Goal: Task Accomplishment & Management: Use online tool/utility

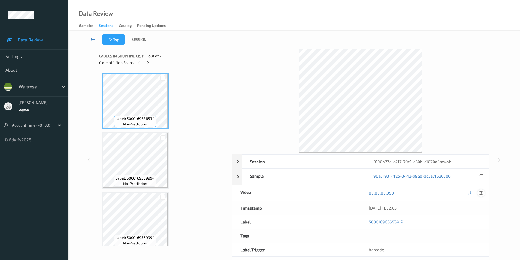
click at [481, 193] on icon at bounding box center [480, 192] width 5 height 5
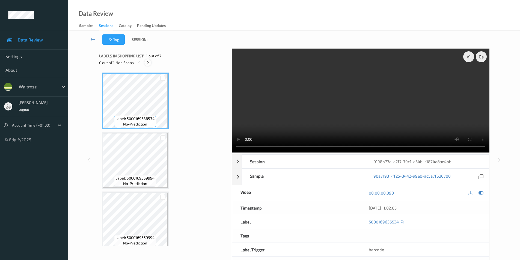
click at [146, 64] on icon at bounding box center [147, 62] width 5 height 5
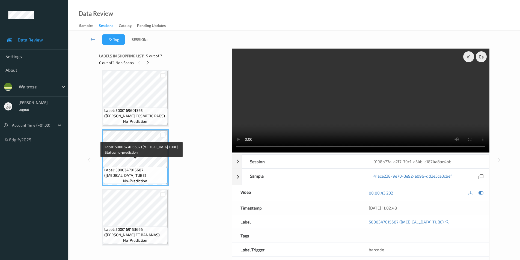
scroll to position [181, 0]
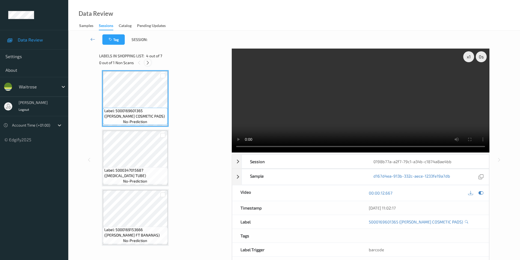
click at [149, 63] on icon at bounding box center [147, 62] width 5 height 5
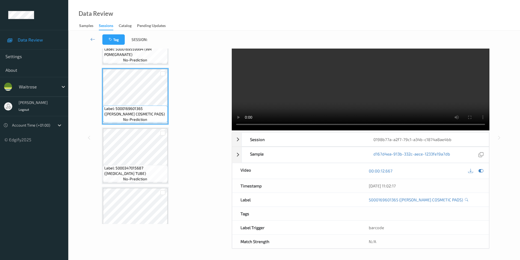
scroll to position [0, 0]
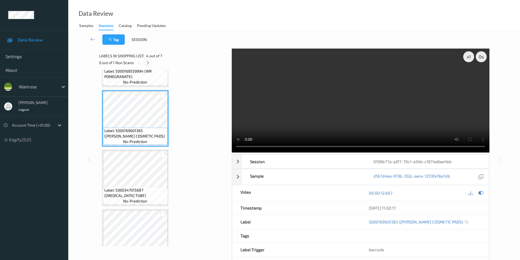
click at [148, 63] on icon at bounding box center [147, 62] width 5 height 5
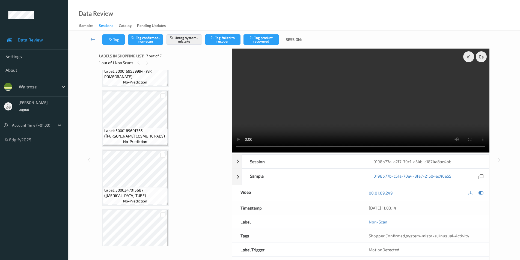
scroll to position [243, 0]
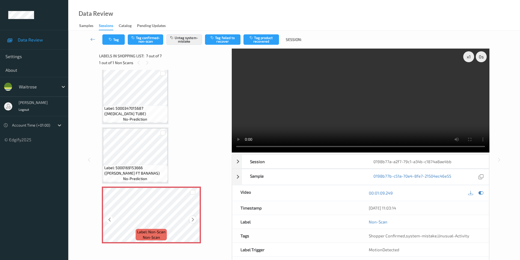
click at [193, 219] on icon at bounding box center [192, 219] width 5 height 5
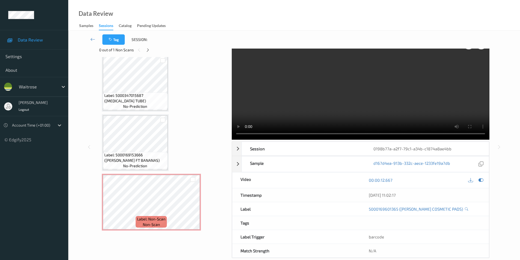
scroll to position [22, 0]
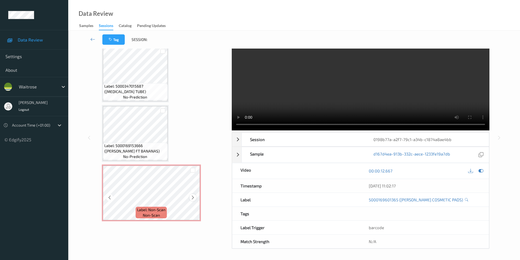
click at [192, 196] on icon at bounding box center [192, 197] width 5 height 5
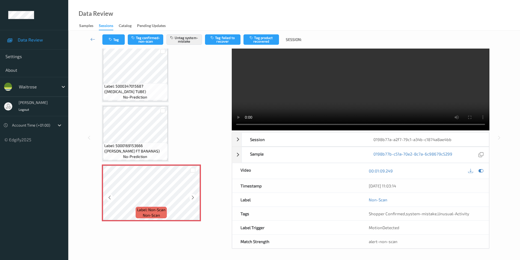
click at [192, 196] on icon at bounding box center [192, 197] width 5 height 5
click at [111, 196] on icon at bounding box center [109, 197] width 5 height 5
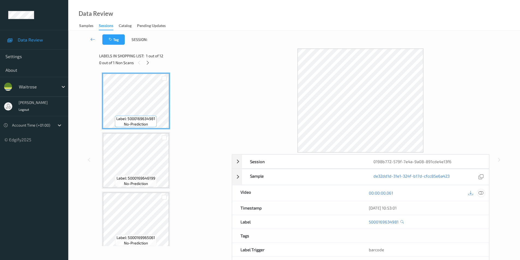
click at [478, 192] on icon at bounding box center [480, 192] width 5 height 5
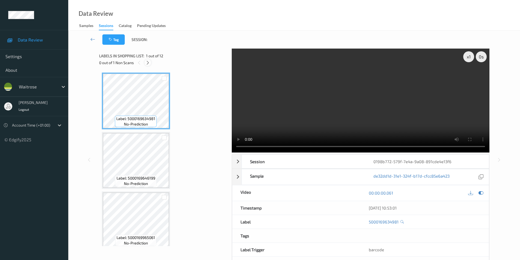
click at [146, 64] on icon at bounding box center [147, 62] width 5 height 5
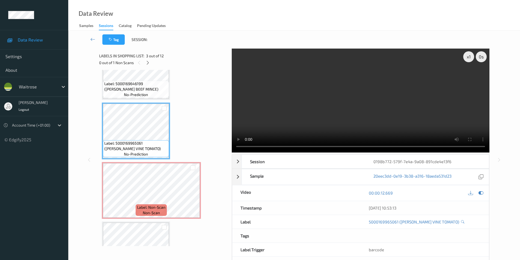
scroll to position [116, 0]
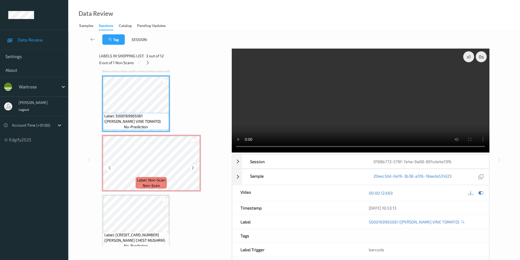
click at [192, 167] on icon at bounding box center [192, 167] width 5 height 5
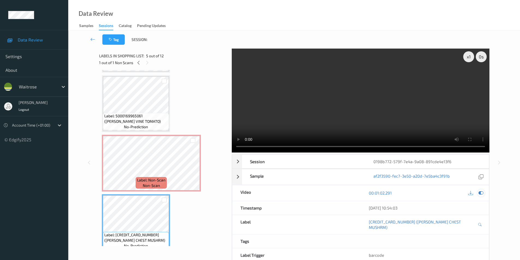
click at [482, 193] on icon at bounding box center [480, 192] width 5 height 5
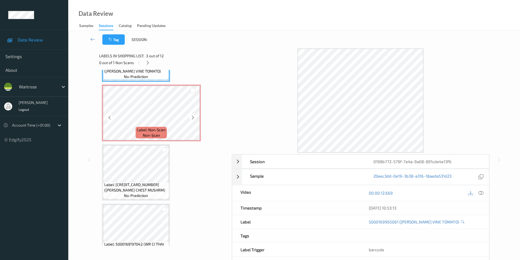
scroll to position [171, 0]
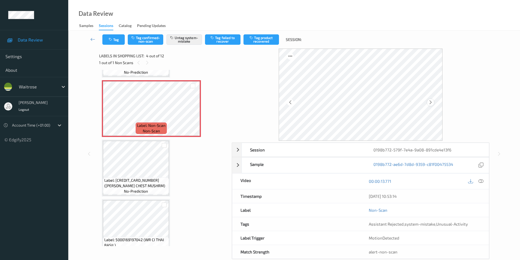
click at [431, 102] on icon at bounding box center [430, 102] width 5 height 5
click at [432, 102] on icon at bounding box center [430, 102] width 5 height 5
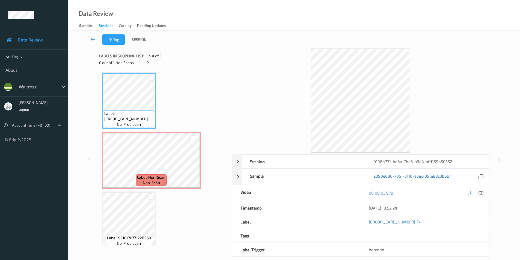
click at [481, 194] on icon at bounding box center [480, 192] width 5 height 5
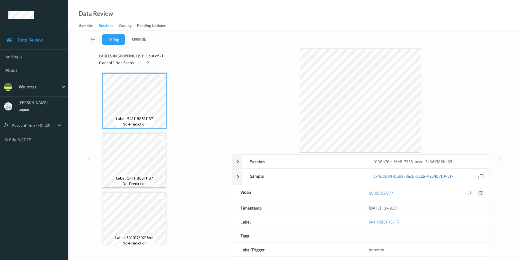
click at [480, 191] on icon at bounding box center [480, 192] width 5 height 5
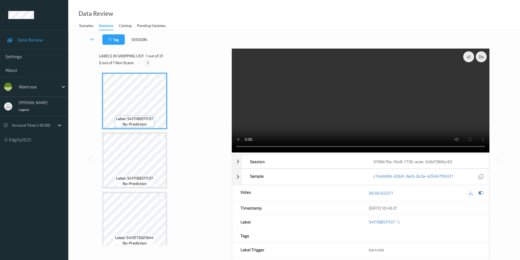
click at [146, 62] on icon at bounding box center [147, 62] width 5 height 5
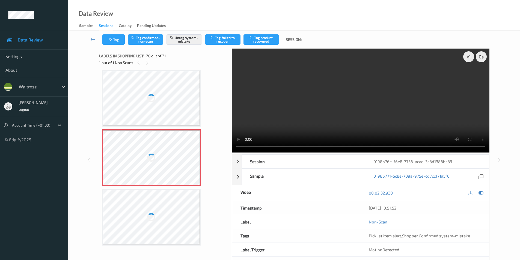
scroll to position [991, 0]
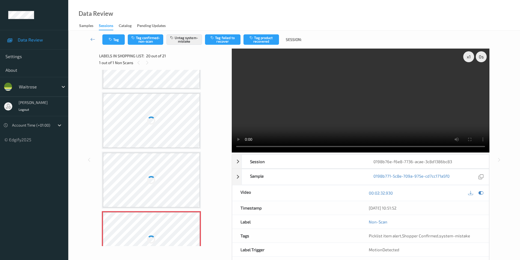
click at [160, 125] on div at bounding box center [151, 120] width 97 height 55
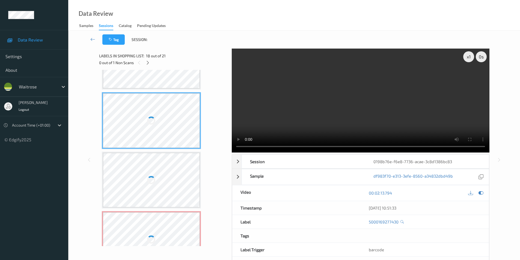
click at [160, 125] on div at bounding box center [151, 120] width 97 height 55
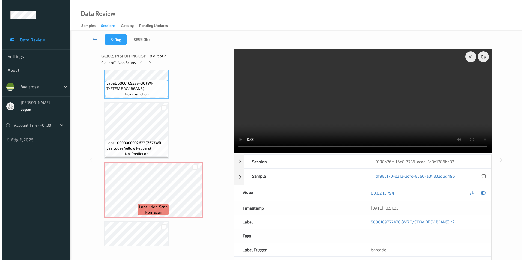
scroll to position [1041, 0]
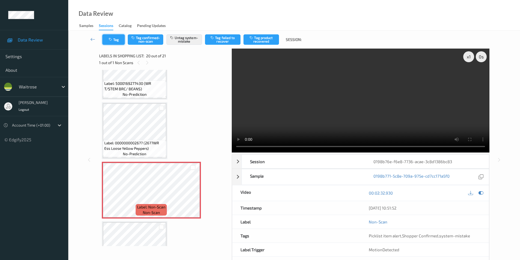
click at [109, 40] on icon "button" at bounding box center [111, 40] width 5 height 4
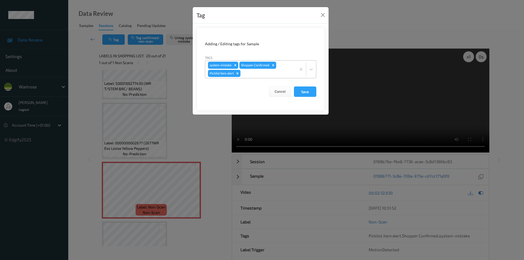
click at [239, 73] on icon "Remove Picklist item alert" at bounding box center [237, 73] width 4 height 4
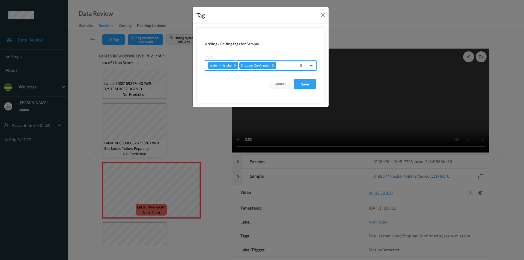
click at [313, 66] on icon at bounding box center [310, 65] width 5 height 5
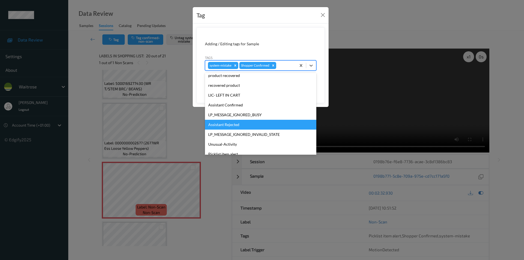
scroll to position [107, 0]
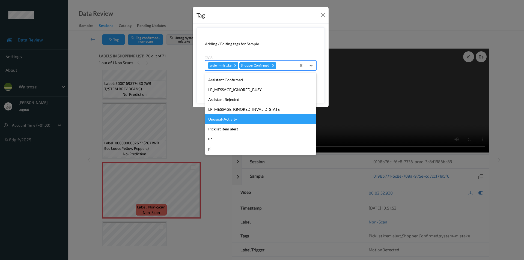
drag, startPoint x: 228, startPoint y: 121, endPoint x: 300, endPoint y: 95, distance: 77.3
click at [228, 121] on div "Unusual-Activity" at bounding box center [260, 119] width 111 height 10
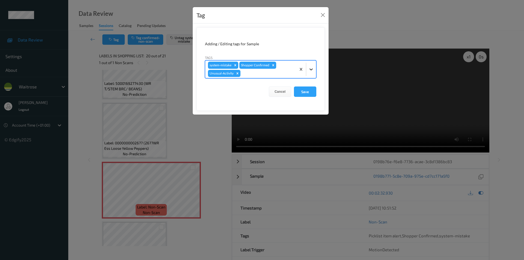
click at [311, 70] on icon at bounding box center [310, 69] width 3 height 2
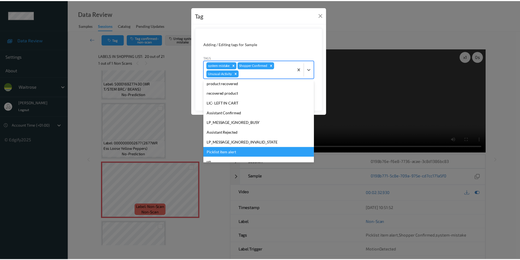
scroll to position [97, 0]
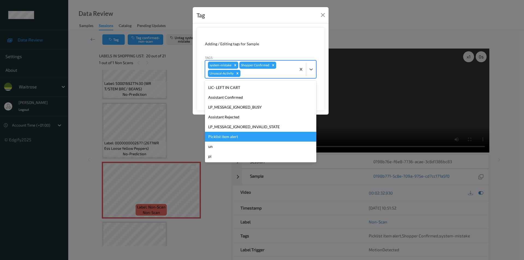
click at [236, 136] on div "Picklist item alert" at bounding box center [260, 137] width 111 height 10
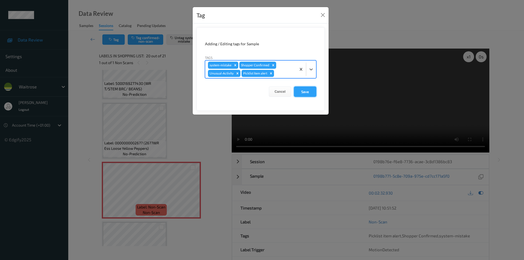
click at [303, 90] on button "Save" at bounding box center [305, 91] width 22 height 10
click at [303, 91] on button "Save" at bounding box center [305, 91] width 22 height 10
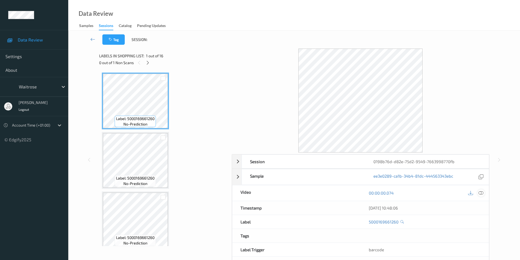
click at [481, 193] on icon at bounding box center [480, 192] width 5 height 5
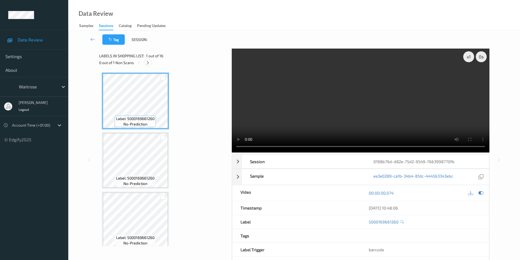
click at [147, 64] on icon at bounding box center [147, 62] width 5 height 5
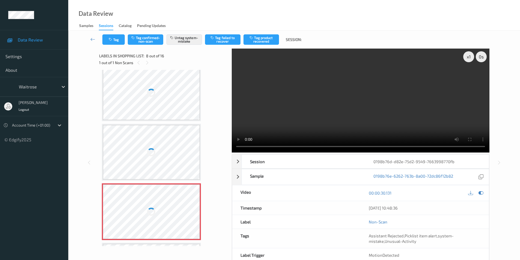
scroll to position [305, 0]
click at [157, 93] on div at bounding box center [151, 93] width 97 height 55
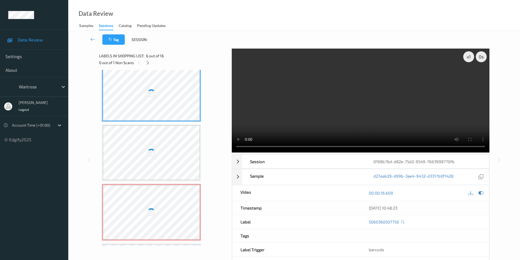
click at [157, 93] on div at bounding box center [151, 93] width 97 height 55
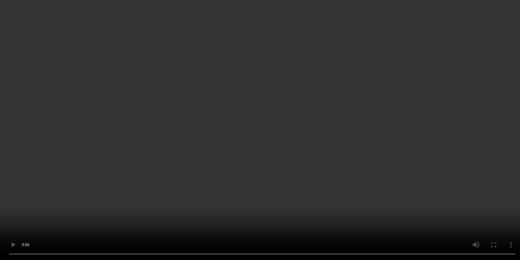
scroll to position [355, 0]
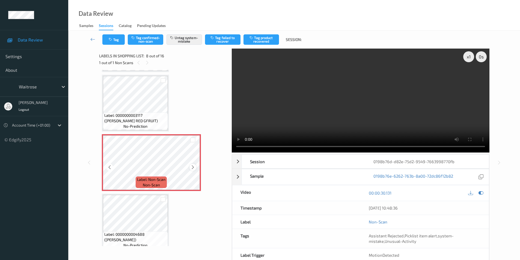
click at [193, 168] on icon at bounding box center [192, 167] width 5 height 5
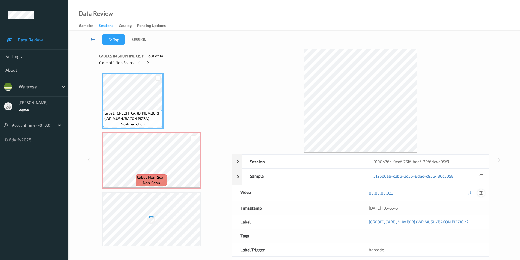
click at [484, 192] on div at bounding box center [480, 192] width 7 height 7
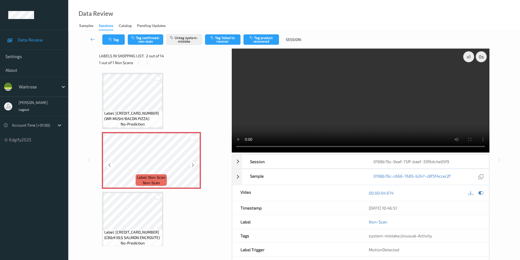
click at [190, 164] on icon at bounding box center [192, 165] width 5 height 5
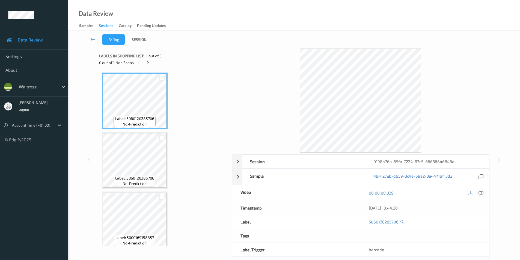
click at [480, 192] on icon at bounding box center [480, 192] width 5 height 5
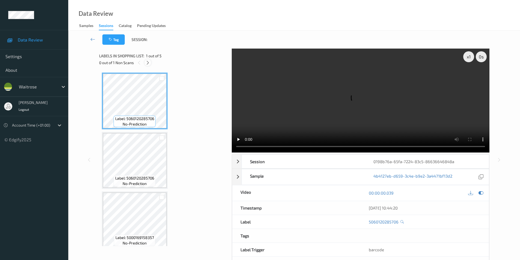
click at [149, 61] on icon at bounding box center [147, 62] width 5 height 5
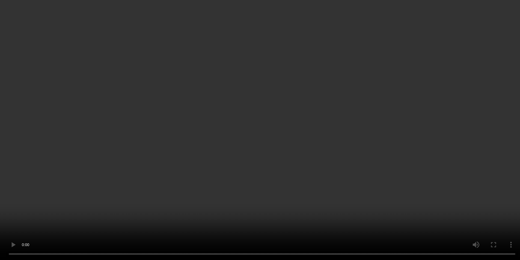
scroll to position [124, 0]
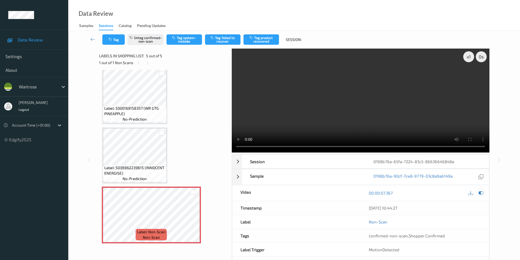
click at [480, 193] on icon at bounding box center [480, 192] width 5 height 5
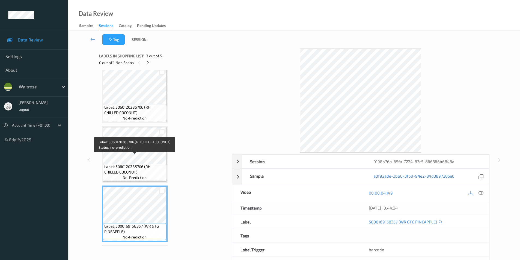
scroll to position [0, 0]
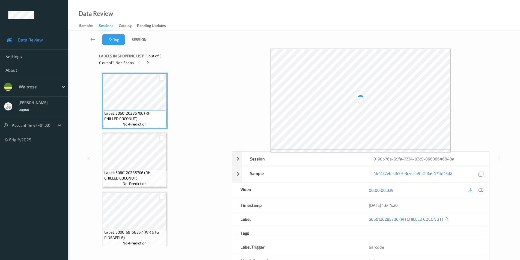
click at [481, 190] on icon at bounding box center [480, 190] width 5 height 5
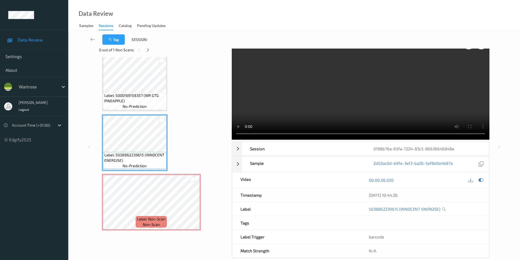
scroll to position [22, 0]
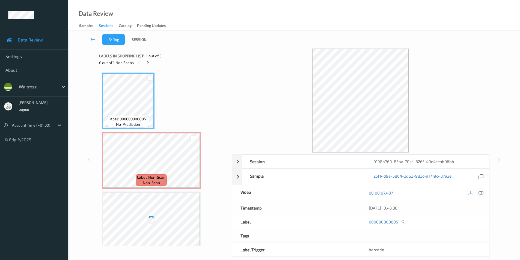
click at [481, 190] on div at bounding box center [480, 192] width 7 height 7
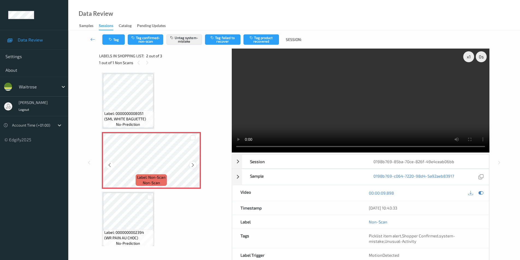
click at [193, 165] on icon at bounding box center [192, 165] width 5 height 5
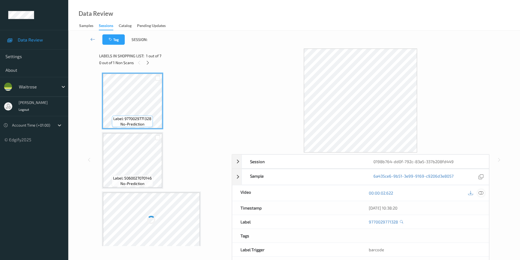
click at [479, 192] on icon at bounding box center [480, 192] width 5 height 5
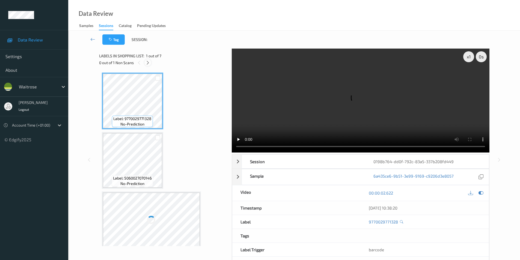
click at [145, 61] on icon at bounding box center [147, 62] width 5 height 5
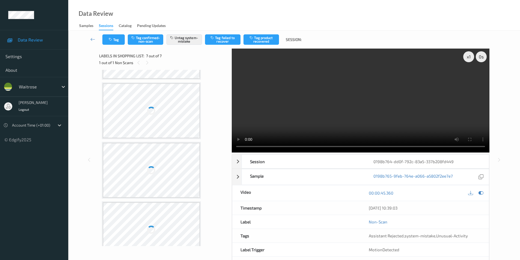
scroll to position [161, 0]
click at [145, 152] on div at bounding box center [151, 178] width 97 height 55
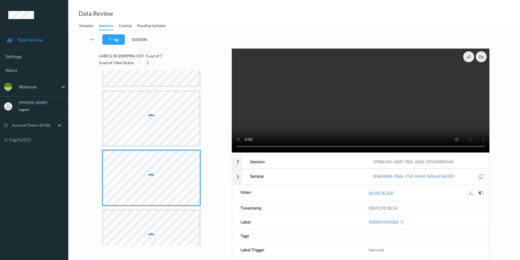
click at [145, 152] on div at bounding box center [151, 178] width 97 height 55
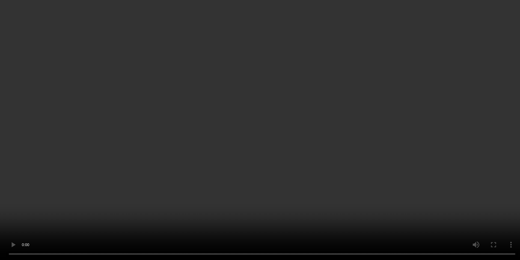
scroll to position [243, 0]
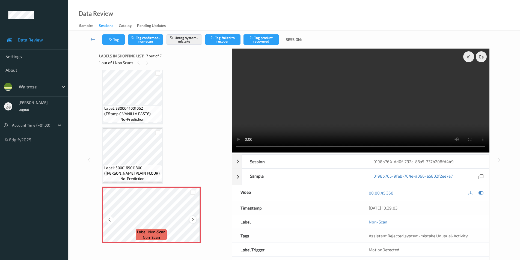
click at [192, 217] on icon at bounding box center [192, 219] width 5 height 5
click at [478, 193] on icon at bounding box center [480, 192] width 5 height 5
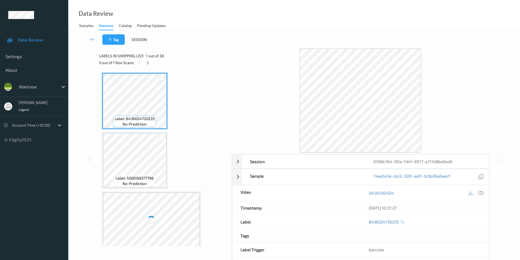
click at [483, 195] on icon at bounding box center [480, 192] width 5 height 5
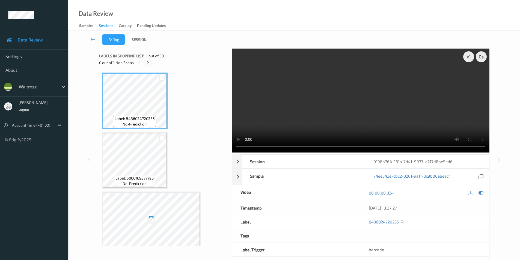
click at [146, 64] on icon at bounding box center [147, 62] width 5 height 5
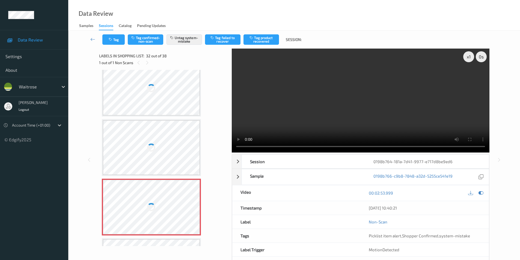
scroll to position [1732, 0]
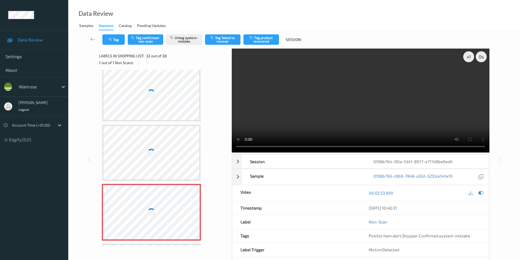
click at [157, 102] on div at bounding box center [151, 93] width 97 height 55
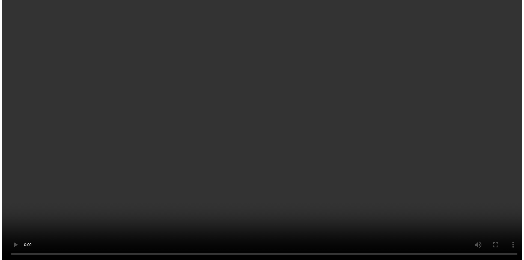
scroll to position [1782, 0]
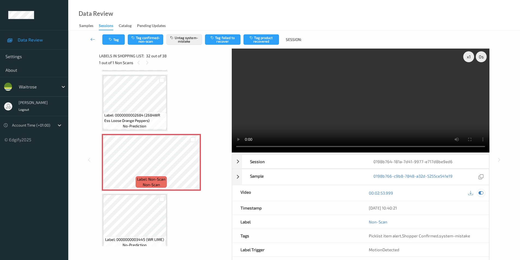
click at [479, 192] on icon at bounding box center [480, 192] width 5 height 5
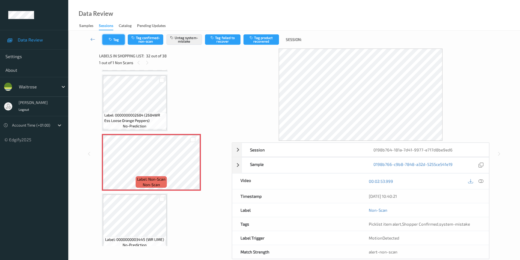
click at [112, 40] on icon "button" at bounding box center [111, 40] width 5 height 4
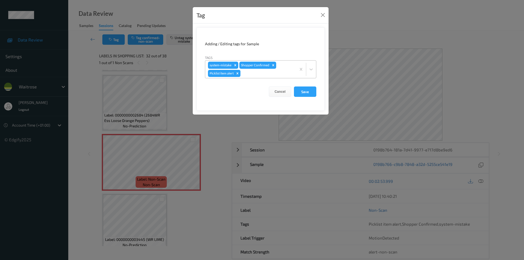
click at [237, 73] on icon "Remove Picklist item alert" at bounding box center [237, 73] width 4 height 4
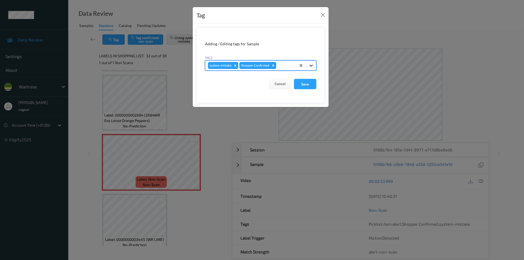
click at [311, 64] on icon at bounding box center [310, 65] width 5 height 5
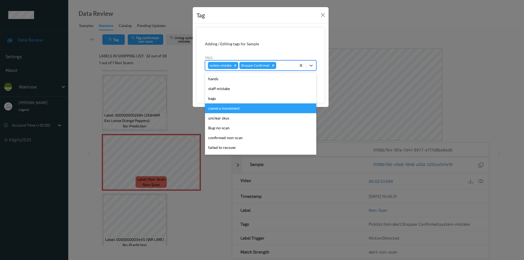
scroll to position [107, 0]
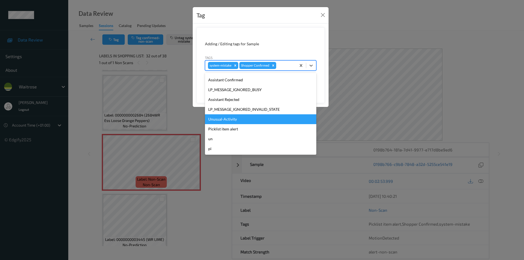
click at [229, 120] on div "Unusual-Activity" at bounding box center [260, 119] width 111 height 10
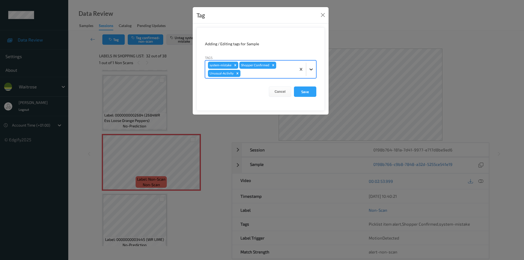
click at [310, 69] on icon at bounding box center [310, 69] width 3 height 2
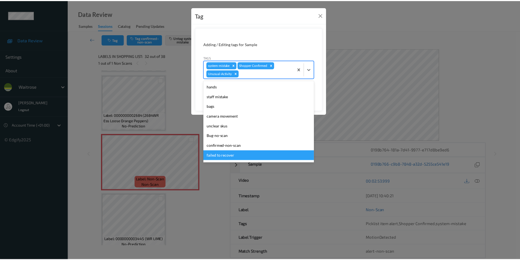
scroll to position [97, 0]
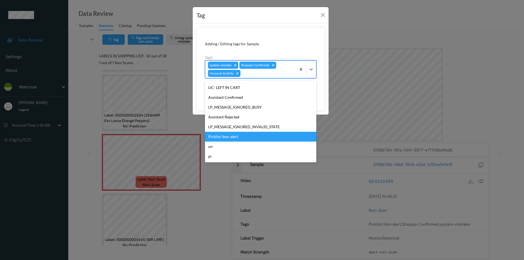
click at [238, 135] on div "Picklist item alert" at bounding box center [260, 137] width 111 height 10
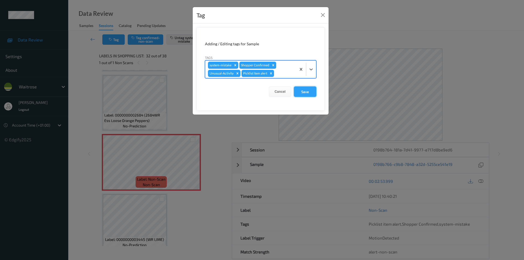
click at [300, 91] on button "Save" at bounding box center [305, 91] width 22 height 10
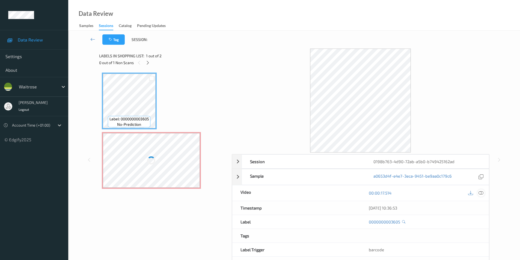
click at [479, 191] on icon at bounding box center [480, 192] width 5 height 5
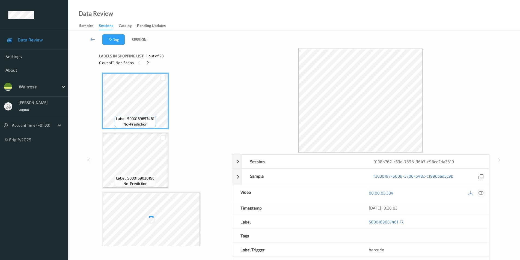
click at [480, 191] on icon at bounding box center [480, 192] width 5 height 5
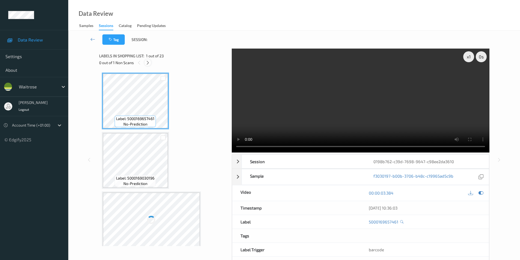
click at [149, 61] on icon at bounding box center [147, 62] width 5 height 5
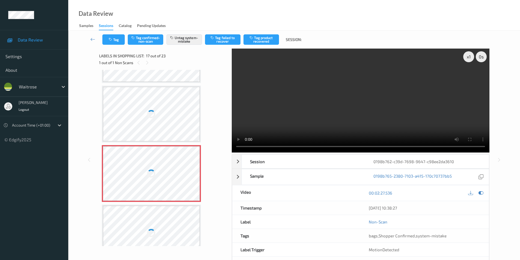
scroll to position [868, 0]
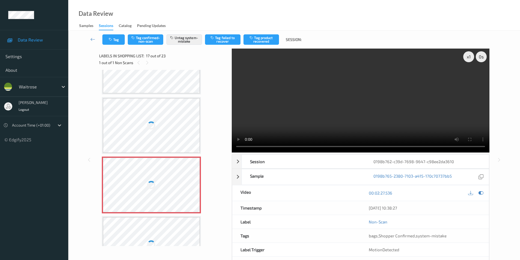
click at [177, 80] on div at bounding box center [151, 66] width 97 height 55
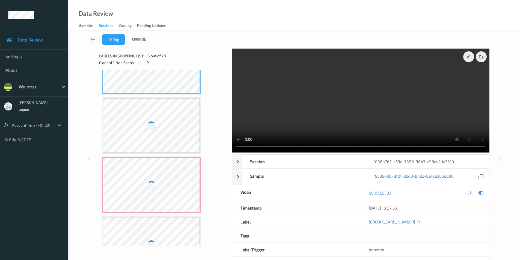
click at [177, 80] on div at bounding box center [151, 66] width 97 height 55
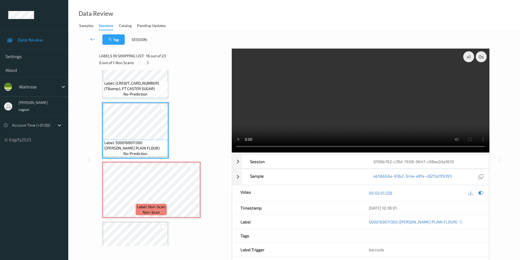
scroll to position [890, 0]
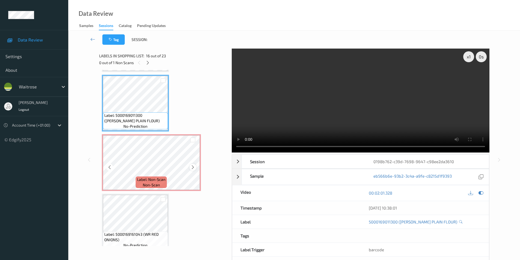
click at [193, 168] on icon at bounding box center [192, 167] width 5 height 5
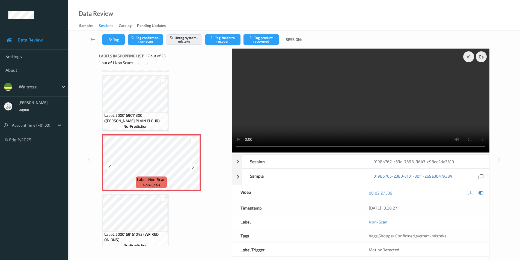
click at [193, 168] on icon at bounding box center [192, 167] width 5 height 5
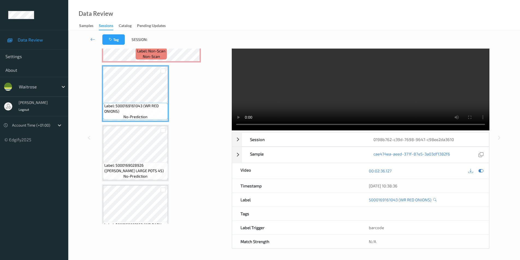
scroll to position [944, 0]
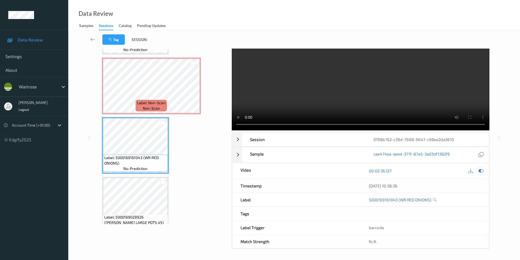
click at [480, 171] on icon at bounding box center [480, 170] width 5 height 5
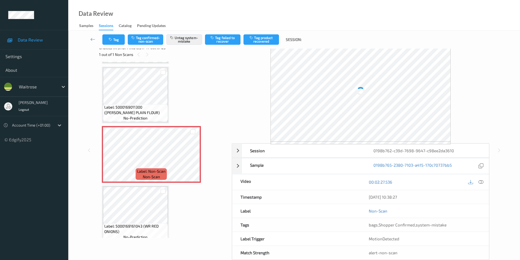
scroll to position [0, 0]
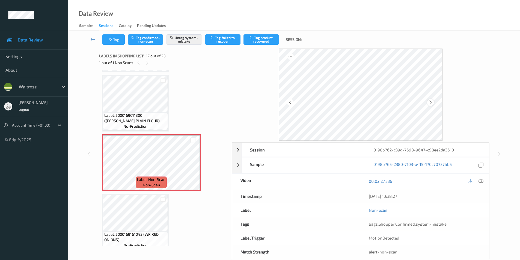
click at [430, 103] on icon at bounding box center [430, 102] width 5 height 5
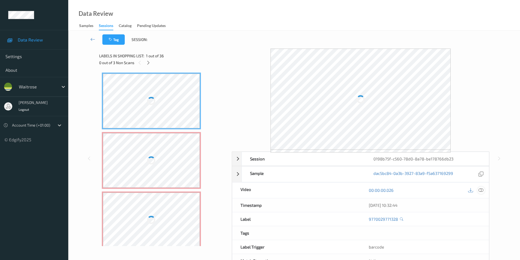
click at [483, 191] on div at bounding box center [480, 190] width 7 height 7
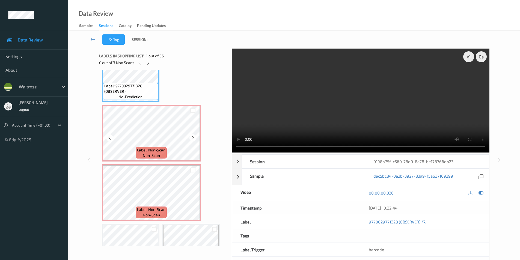
scroll to position [55, 0]
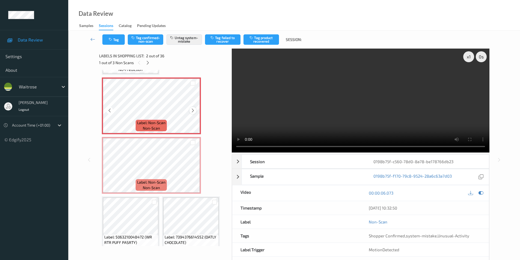
click at [191, 110] on icon at bounding box center [192, 110] width 5 height 5
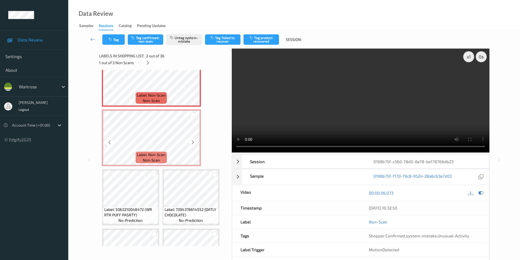
scroll to position [109, 0]
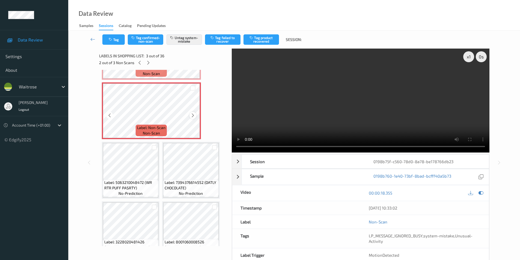
click at [192, 114] on icon at bounding box center [192, 115] width 5 height 5
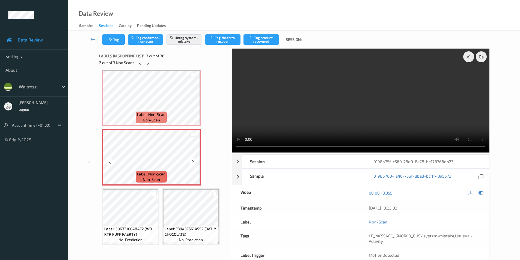
scroll to position [55, 0]
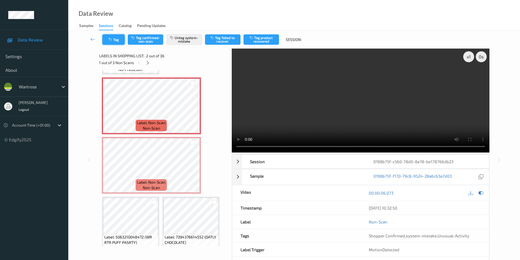
click at [112, 41] on icon "button" at bounding box center [111, 40] width 5 height 4
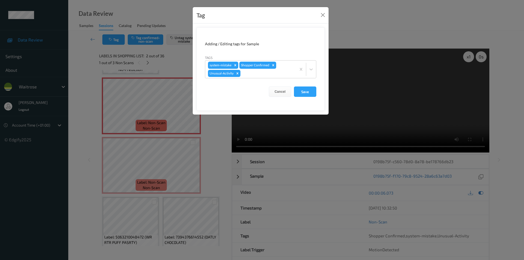
click at [237, 73] on icon "Remove Unusual-Activity" at bounding box center [237, 73] width 4 height 4
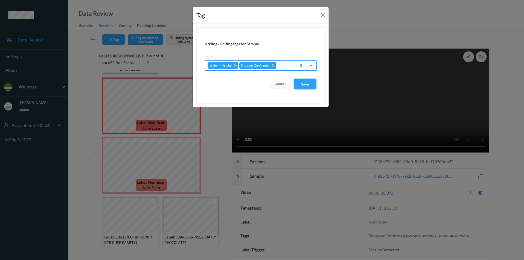
click at [306, 81] on button "Save" at bounding box center [305, 84] width 22 height 10
click at [304, 83] on button "Save" at bounding box center [305, 84] width 22 height 10
click at [306, 87] on button "Save" at bounding box center [305, 84] width 22 height 10
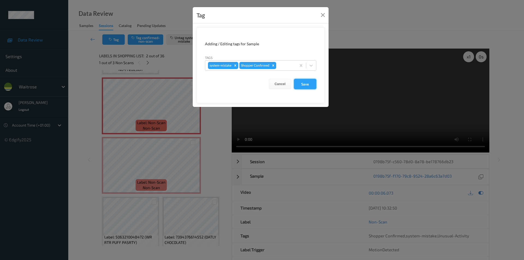
click at [306, 87] on button "Save" at bounding box center [305, 84] width 22 height 10
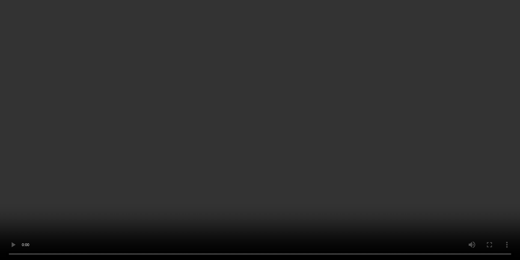
scroll to position [491, 0]
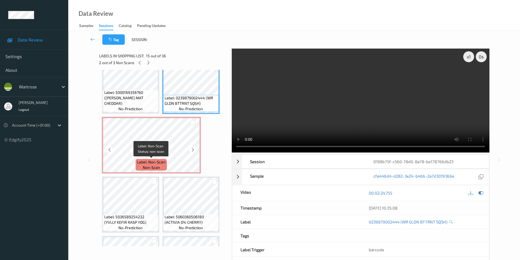
click at [164, 160] on span "Label: Non-Scan" at bounding box center [151, 161] width 28 height 5
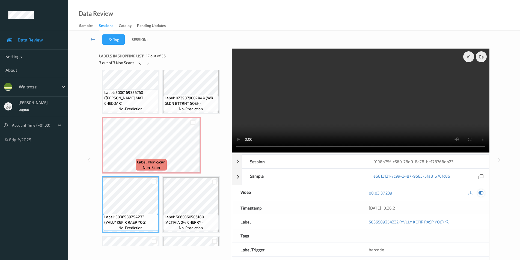
click at [481, 190] on div at bounding box center [480, 192] width 7 height 7
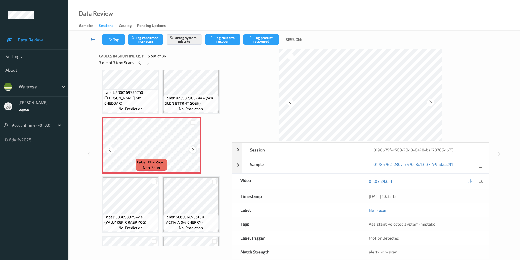
click at [192, 149] on icon at bounding box center [192, 149] width 5 height 5
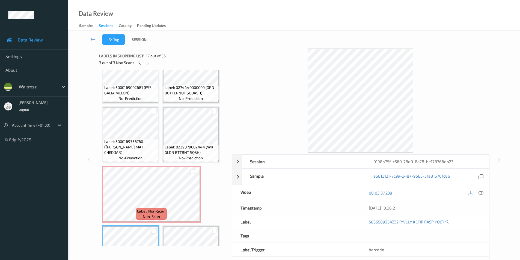
scroll to position [436, 0]
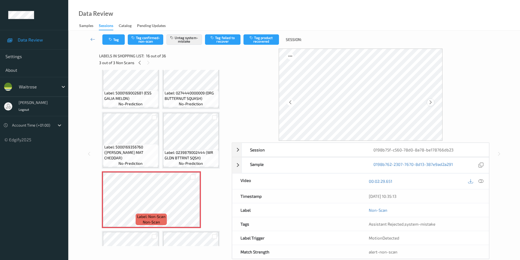
click at [430, 103] on icon at bounding box center [430, 102] width 5 height 5
click at [481, 180] on icon at bounding box center [480, 181] width 5 height 5
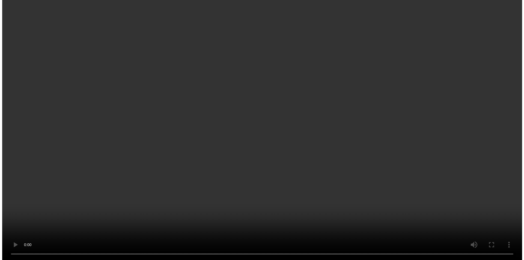
scroll to position [491, 0]
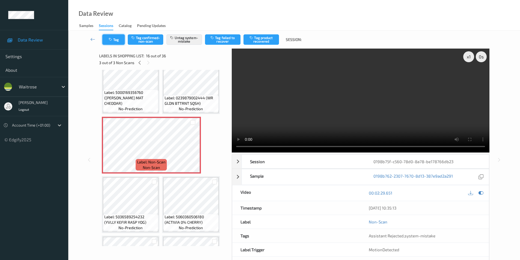
click at [110, 40] on icon "button" at bounding box center [111, 40] width 5 height 4
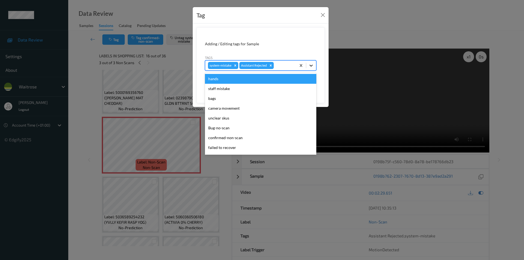
click at [310, 66] on icon at bounding box center [310, 65] width 5 height 5
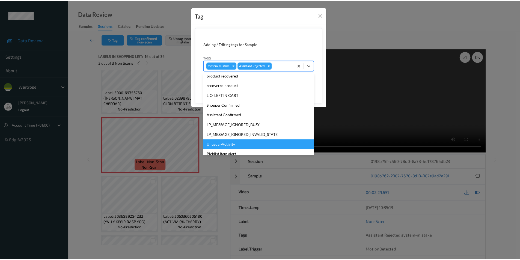
scroll to position [107, 0]
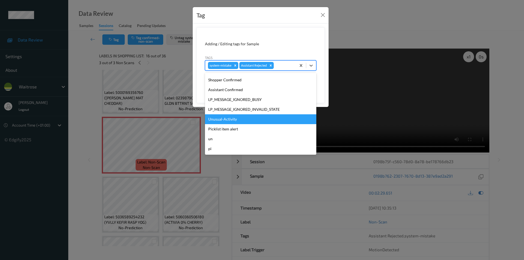
click at [229, 119] on div "Unusual-Activity" at bounding box center [260, 119] width 111 height 10
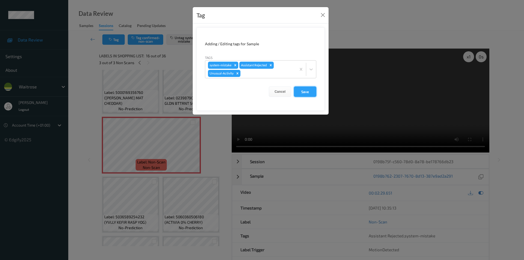
click at [304, 91] on button "Save" at bounding box center [305, 91] width 22 height 10
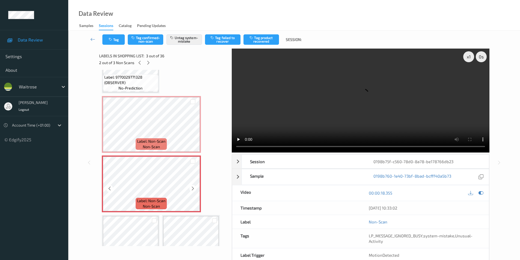
scroll to position [27, 0]
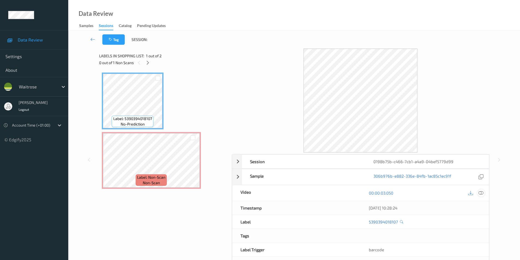
click at [480, 192] on icon at bounding box center [480, 192] width 5 height 5
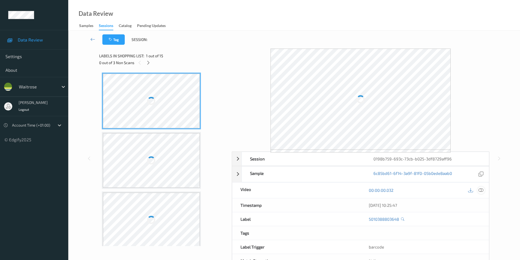
click at [480, 189] on icon at bounding box center [480, 190] width 5 height 5
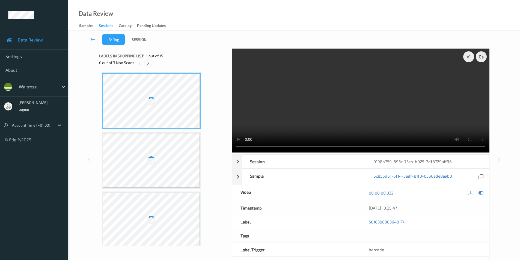
click at [148, 64] on icon at bounding box center [148, 62] width 5 height 5
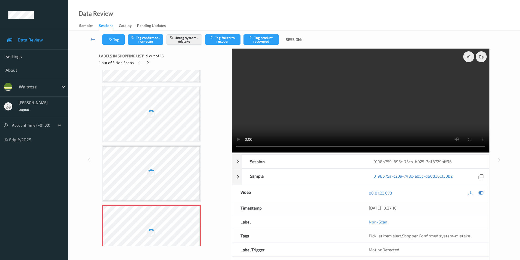
scroll to position [337, 0]
click at [154, 117] on div at bounding box center [151, 120] width 97 height 55
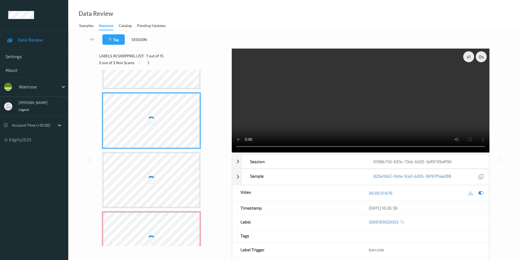
click at [154, 117] on div at bounding box center [151, 120] width 97 height 55
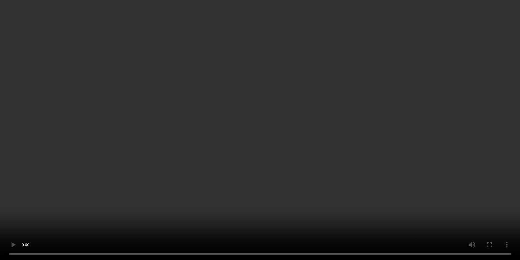
scroll to position [0, 0]
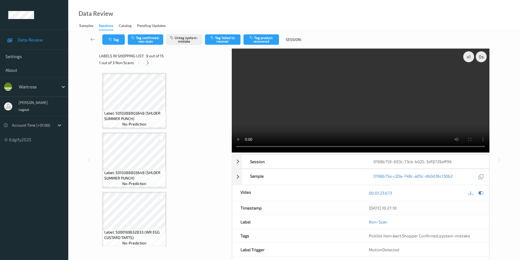
click at [148, 65] on icon at bounding box center [147, 62] width 5 height 5
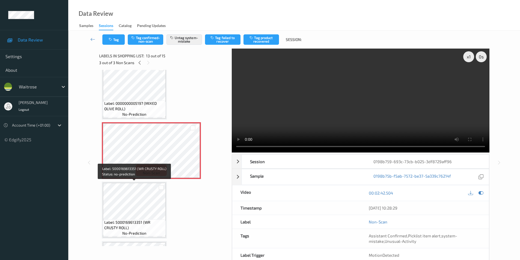
scroll to position [593, 0]
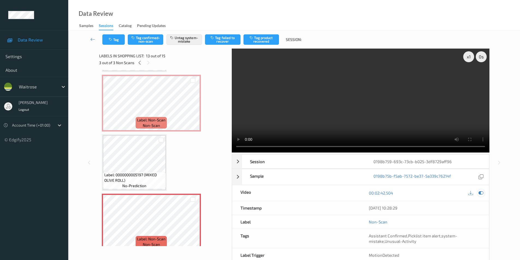
click at [480, 193] on icon at bounding box center [480, 192] width 5 height 5
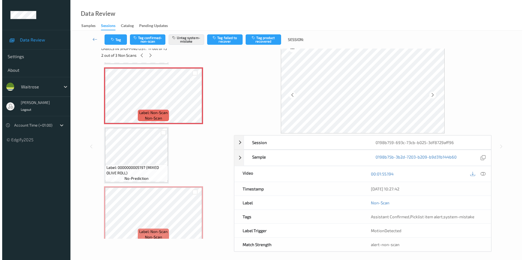
scroll to position [10, 0]
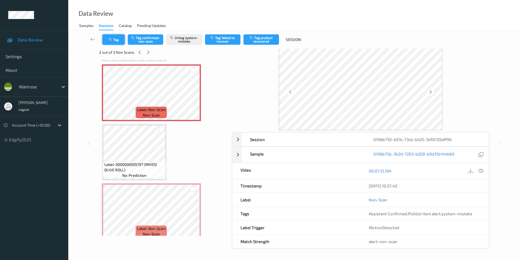
click at [112, 43] on button "Tag" at bounding box center [113, 39] width 22 height 10
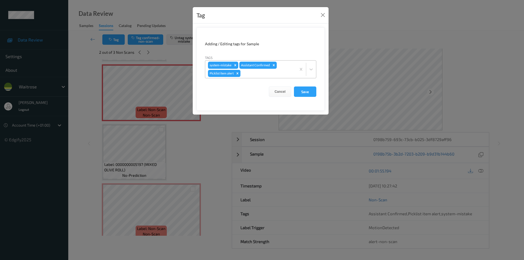
click at [237, 74] on icon "Remove Picklist item alert" at bounding box center [238, 73] width 2 height 2
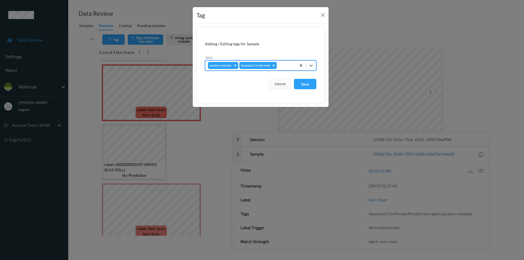
drag, startPoint x: 310, startPoint y: 67, endPoint x: 305, endPoint y: 70, distance: 6.0
click at [310, 67] on icon at bounding box center [310, 65] width 5 height 5
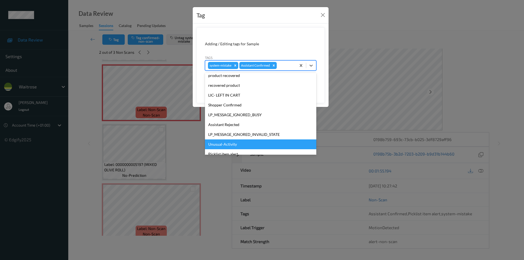
scroll to position [107, 0]
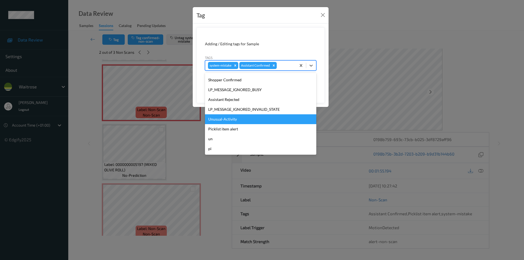
click at [232, 121] on div "Unusual-Activity" at bounding box center [260, 119] width 111 height 10
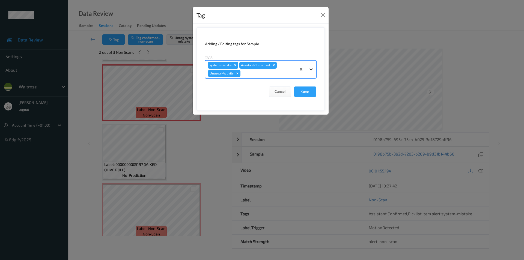
click at [312, 69] on icon at bounding box center [310, 69] width 3 height 2
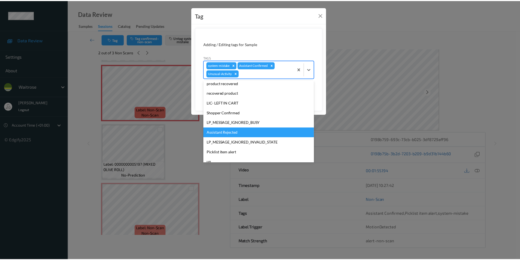
scroll to position [97, 0]
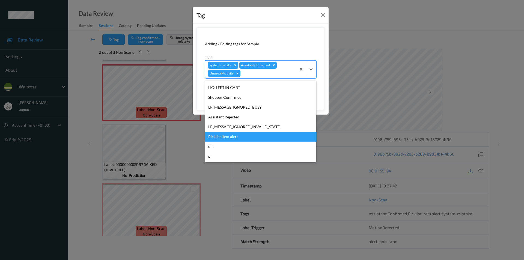
click at [233, 134] on div "Picklist item alert" at bounding box center [260, 137] width 111 height 10
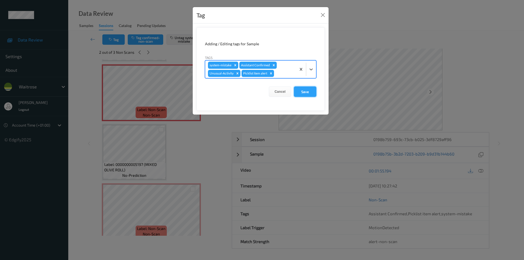
click at [302, 90] on button "Save" at bounding box center [305, 91] width 22 height 10
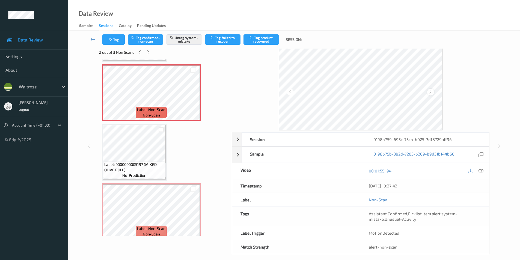
click at [430, 92] on icon at bounding box center [430, 91] width 5 height 5
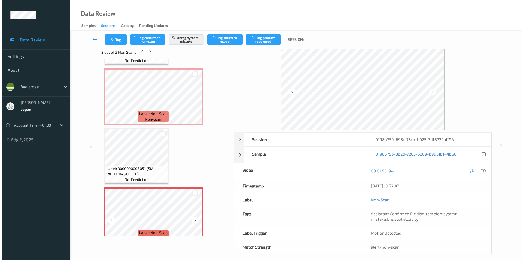
scroll to position [456, 0]
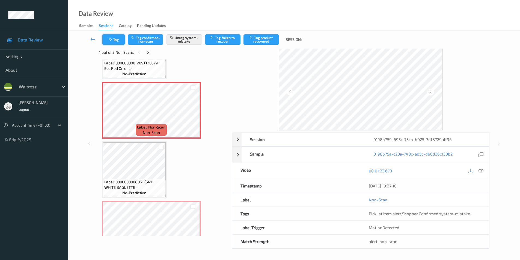
click at [111, 40] on icon "button" at bounding box center [111, 40] width 5 height 4
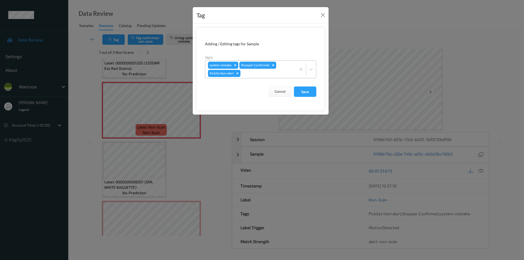
click at [238, 73] on icon "Remove Picklist item alert" at bounding box center [238, 73] width 2 height 2
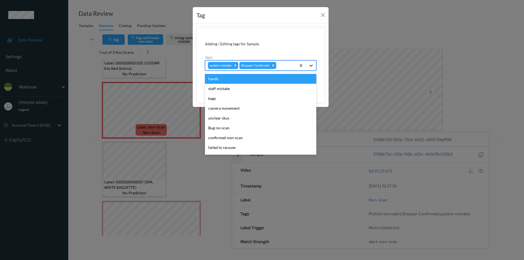
click at [314, 67] on div at bounding box center [311, 66] width 10 height 10
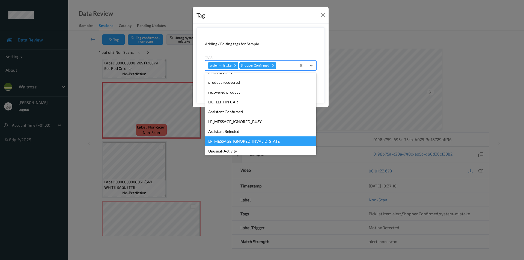
scroll to position [107, 0]
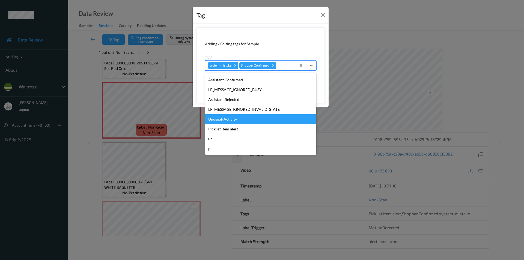
click at [226, 119] on div "Unusual-Activity" at bounding box center [260, 119] width 111 height 10
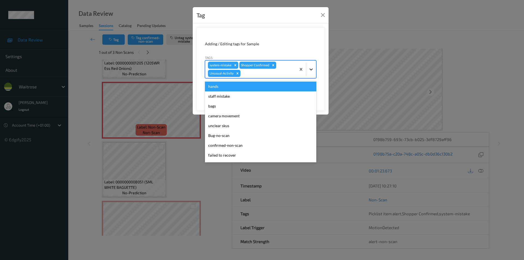
click at [313, 70] on icon at bounding box center [310, 69] width 5 height 5
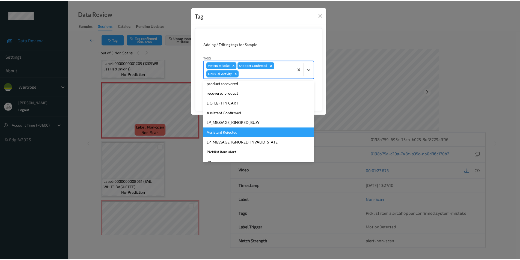
scroll to position [97, 0]
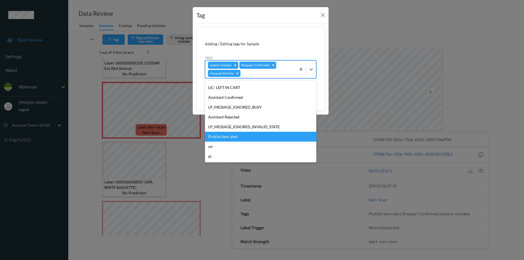
click at [235, 136] on div "Picklist item alert" at bounding box center [260, 137] width 111 height 10
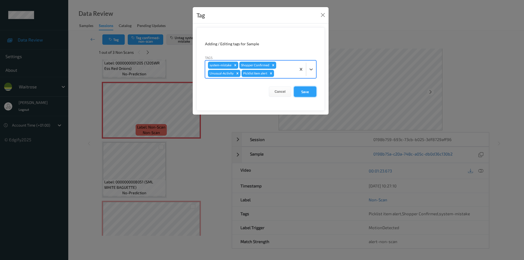
click at [300, 91] on button "Save" at bounding box center [305, 91] width 22 height 10
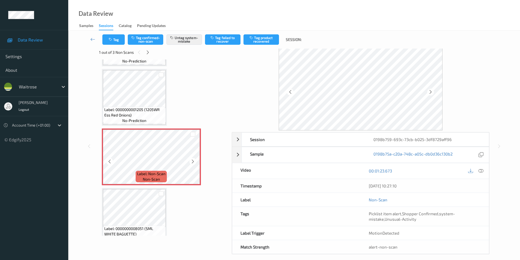
scroll to position [402, 0]
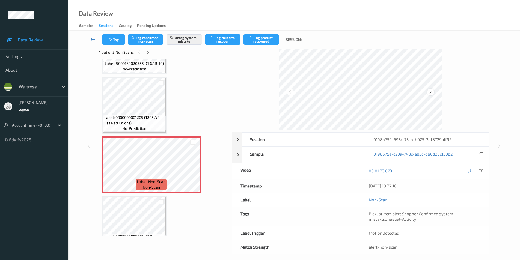
click at [431, 92] on icon at bounding box center [430, 91] width 5 height 5
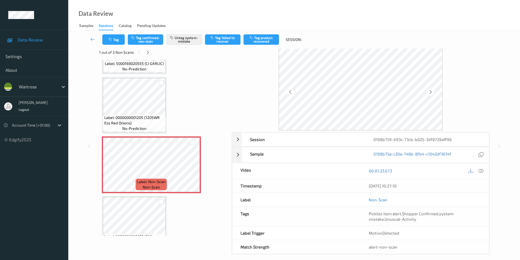
click at [431, 92] on icon at bounding box center [430, 91] width 5 height 5
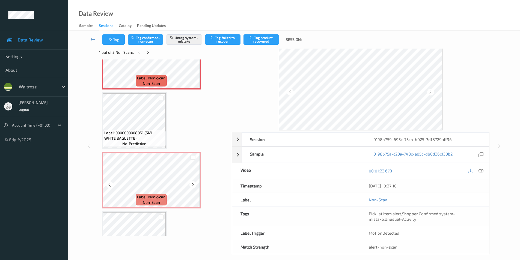
scroll to position [538, 0]
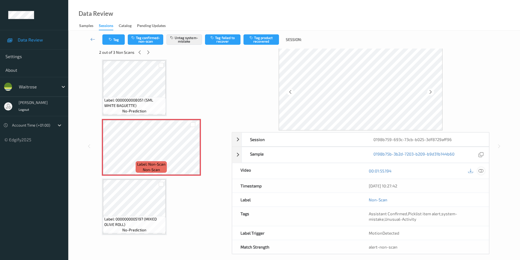
click at [480, 170] on icon at bounding box center [480, 170] width 5 height 5
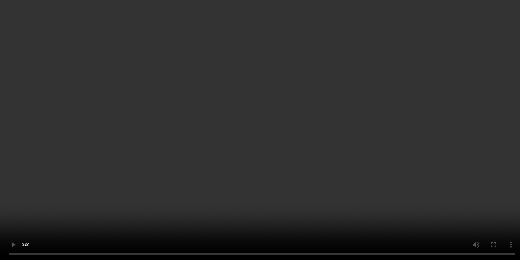
scroll to position [374, 0]
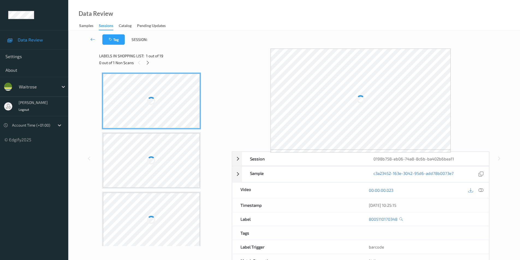
click at [490, 190] on div "Session 0198b758-eb06-74a8-8c6b-ba402b6bea11 Session ID 0198b758-eb06-74a8-8c6b…" at bounding box center [293, 159] width 429 height 220
click at [483, 190] on div at bounding box center [480, 190] width 7 height 7
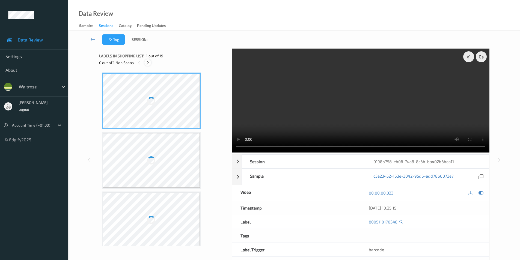
click at [149, 63] on icon at bounding box center [147, 62] width 5 height 5
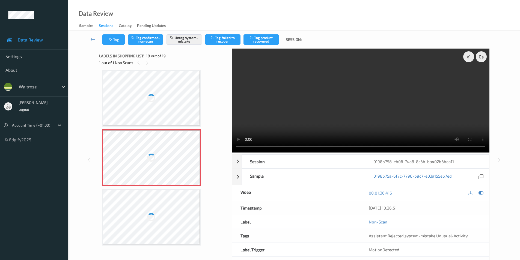
scroll to position [900, 0]
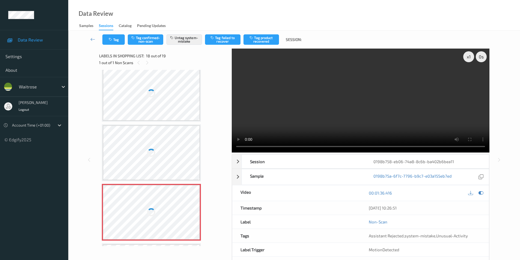
click at [159, 109] on div at bounding box center [151, 93] width 97 height 55
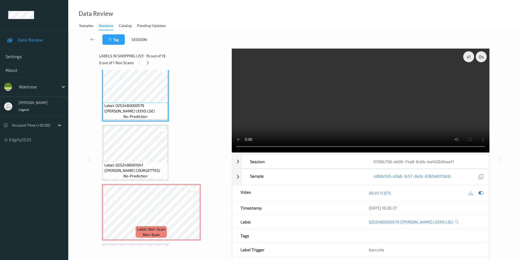
scroll to position [895, 0]
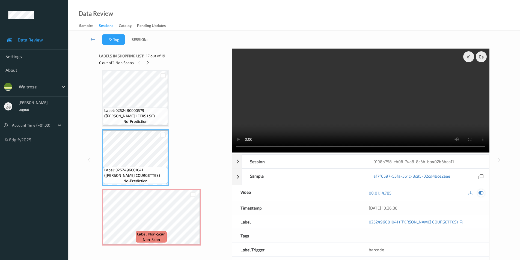
click at [481, 190] on icon at bounding box center [480, 192] width 5 height 5
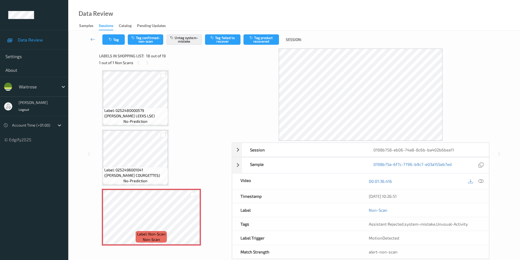
scroll to position [868, 0]
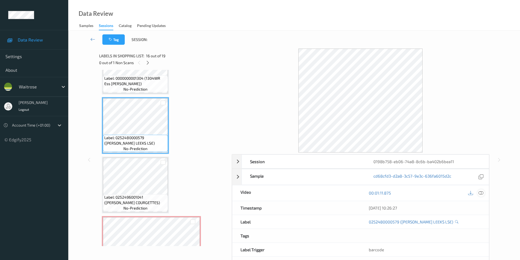
click at [480, 192] on icon at bounding box center [480, 192] width 5 height 5
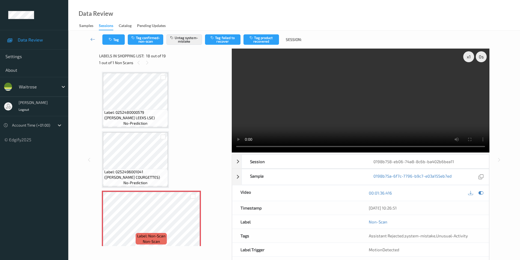
scroll to position [820, 0]
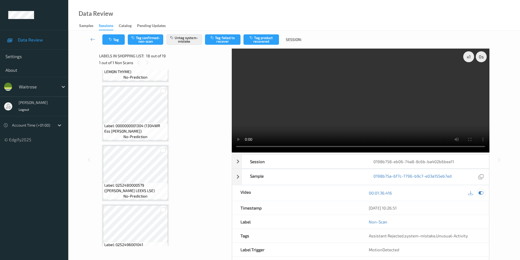
click at [478, 194] on icon at bounding box center [480, 192] width 5 height 5
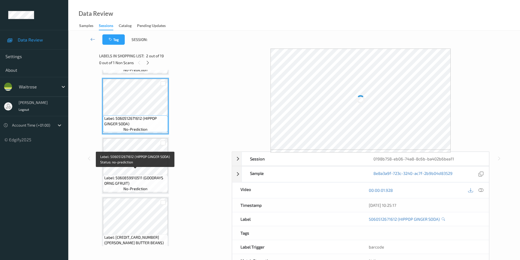
scroll to position [55, 0]
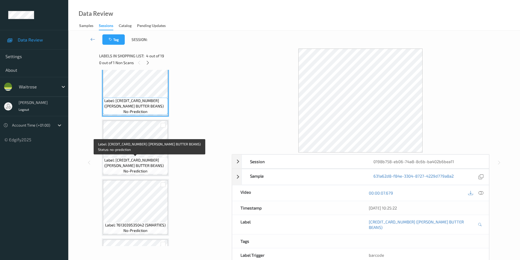
click at [138, 158] on span "Label: 5000169647547 (WR ESS BUTTER BEANS)" at bounding box center [135, 162] width 62 height 11
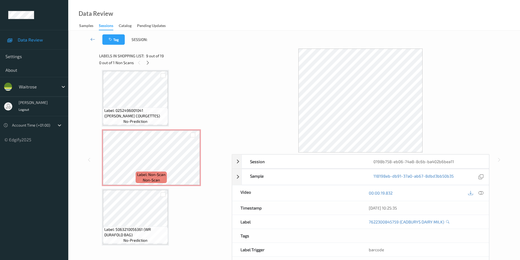
scroll to position [956, 0]
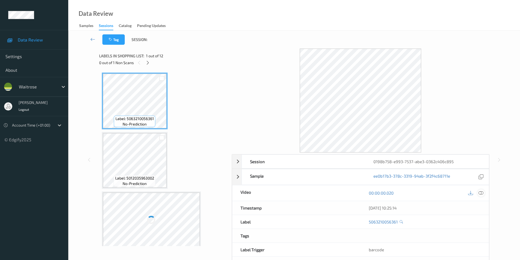
click at [480, 194] on icon at bounding box center [480, 192] width 5 height 5
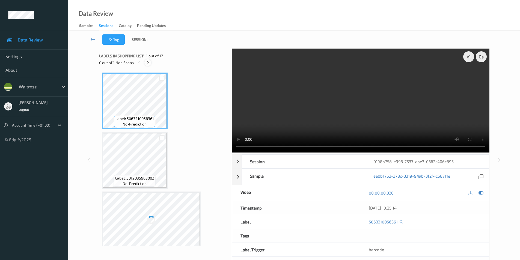
click at [148, 63] on icon at bounding box center [147, 62] width 5 height 5
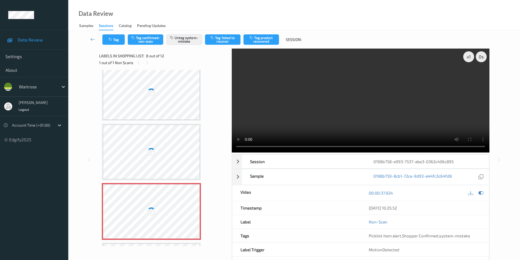
scroll to position [305, 0]
click at [162, 100] on div at bounding box center [151, 93] width 97 height 55
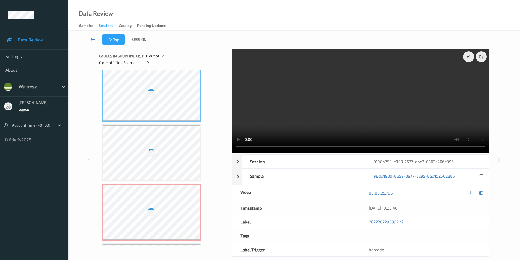
click at [162, 100] on div at bounding box center [151, 93] width 97 height 55
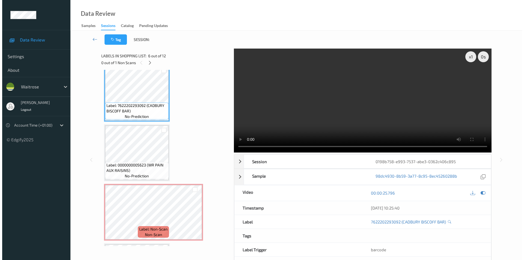
scroll to position [300, 0]
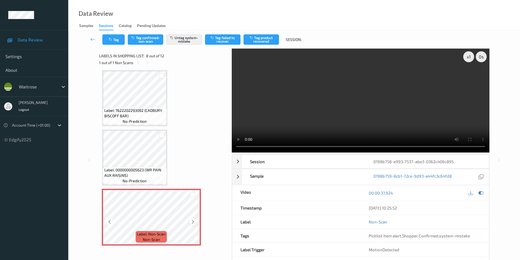
click at [194, 222] on icon at bounding box center [192, 221] width 5 height 5
click at [112, 44] on button "Tag" at bounding box center [113, 39] width 22 height 10
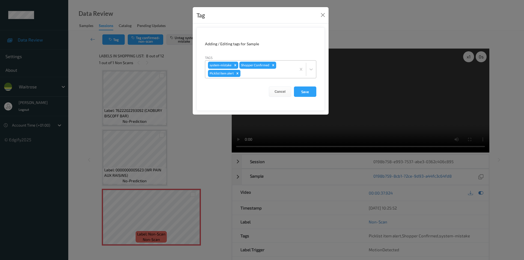
click at [237, 74] on icon "Remove Picklist item alert" at bounding box center [237, 73] width 4 height 4
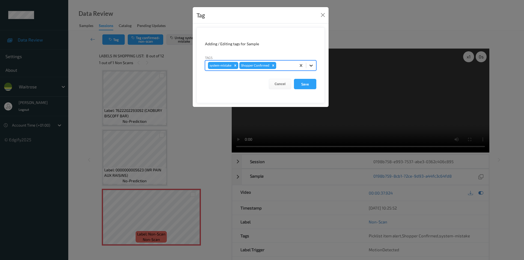
click at [310, 64] on icon at bounding box center [310, 65] width 5 height 5
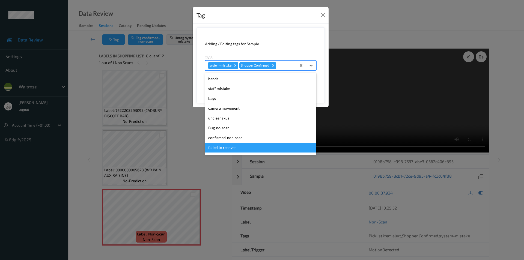
scroll to position [107, 0]
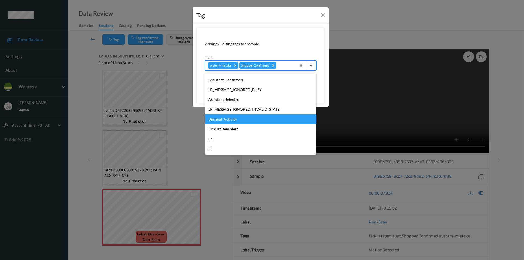
click at [227, 115] on div "Unusual-Activity" at bounding box center [260, 119] width 111 height 10
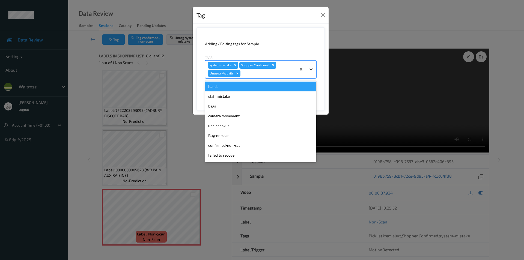
click at [312, 68] on icon at bounding box center [310, 69] width 5 height 5
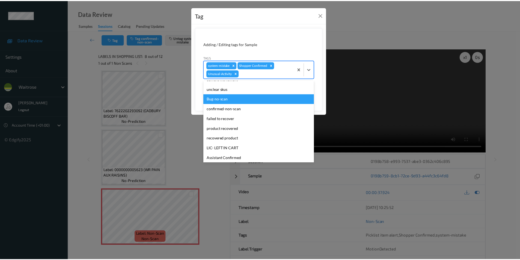
scroll to position [97, 0]
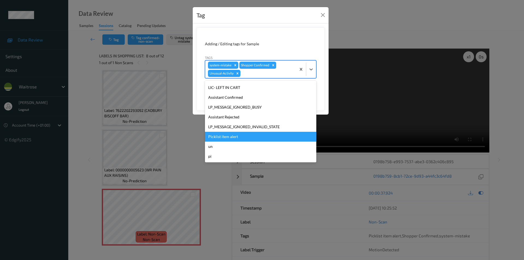
click at [235, 137] on div "Picklist item alert" at bounding box center [260, 137] width 111 height 10
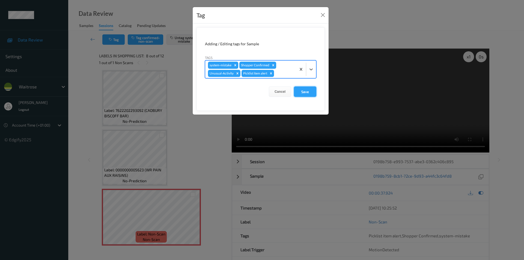
click at [307, 92] on button "Save" at bounding box center [305, 91] width 22 height 10
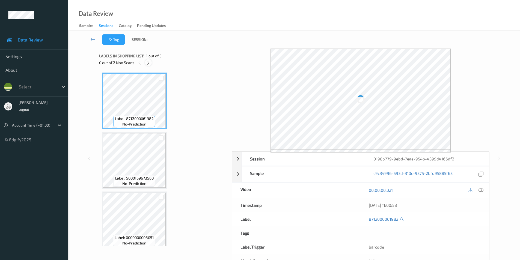
click at [150, 62] on icon at bounding box center [148, 62] width 5 height 5
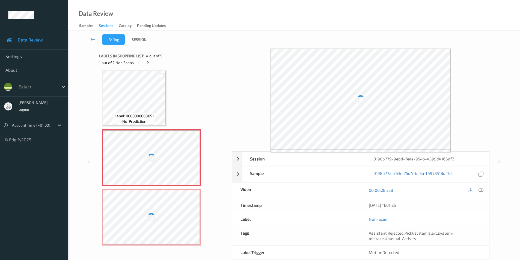
click at [156, 208] on div at bounding box center [151, 217] width 97 height 55
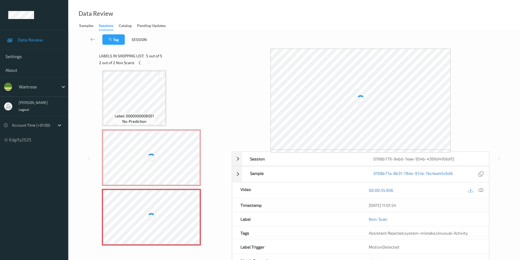
click at [164, 168] on div at bounding box center [151, 157] width 97 height 55
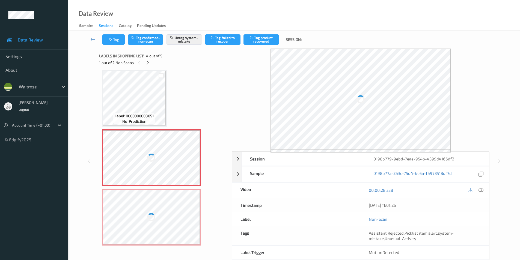
click at [160, 214] on div at bounding box center [151, 217] width 97 height 55
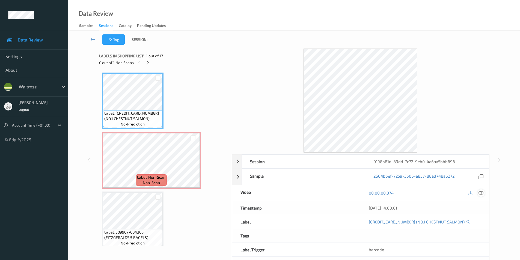
click at [484, 193] on div at bounding box center [480, 192] width 7 height 7
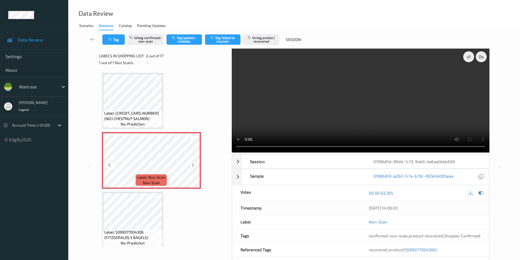
click at [191, 165] on icon at bounding box center [192, 165] width 5 height 5
click at [194, 165] on div "Label: Non-Scan non-scan" at bounding box center [151, 160] width 99 height 57
click at [194, 165] on icon at bounding box center [192, 165] width 5 height 5
click at [481, 195] on icon at bounding box center [480, 192] width 5 height 5
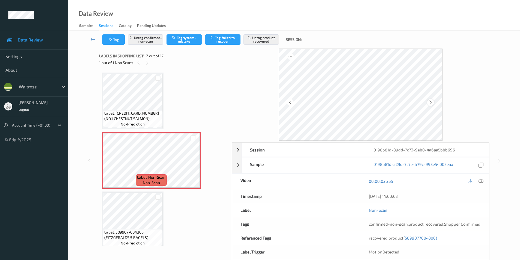
click at [433, 103] on icon at bounding box center [430, 102] width 5 height 5
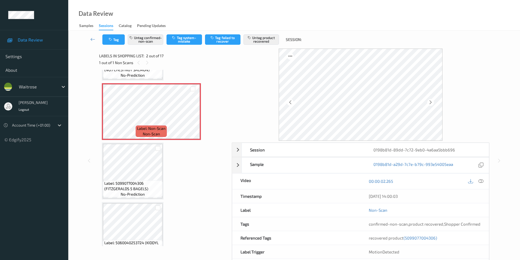
scroll to position [55, 0]
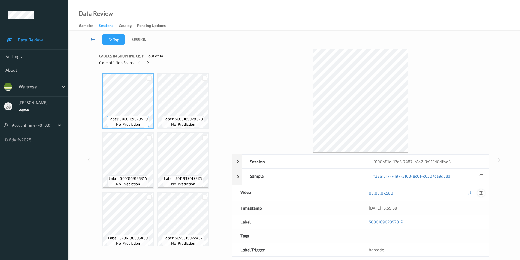
click at [480, 194] on icon at bounding box center [480, 192] width 5 height 5
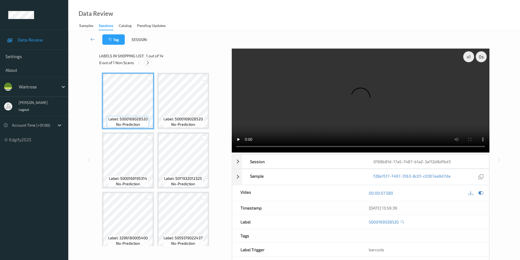
click at [148, 63] on icon at bounding box center [147, 62] width 5 height 5
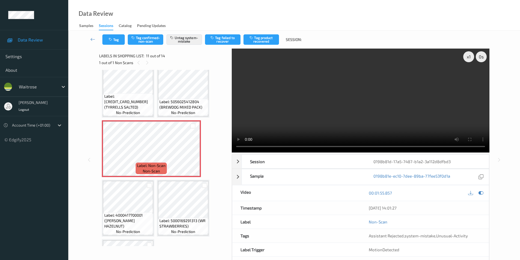
scroll to position [235, 0]
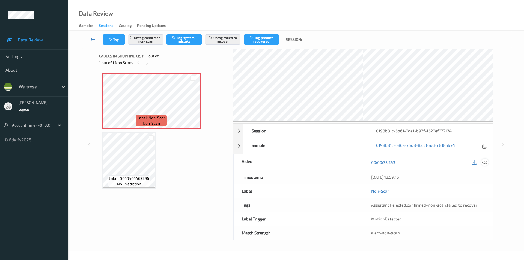
click at [484, 162] on icon at bounding box center [484, 162] width 5 height 5
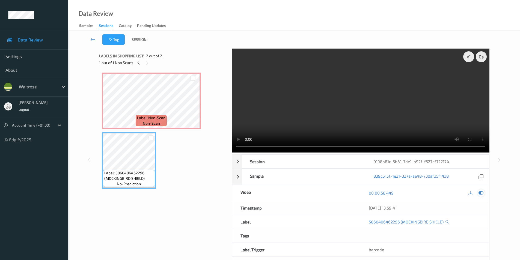
click at [480, 193] on icon at bounding box center [480, 192] width 5 height 5
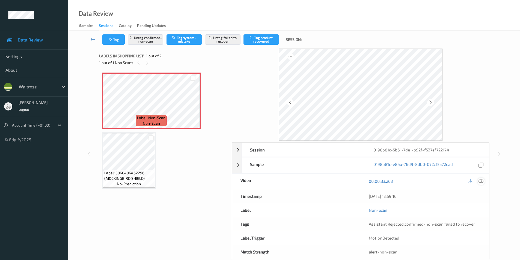
click at [480, 183] on icon at bounding box center [480, 181] width 5 height 5
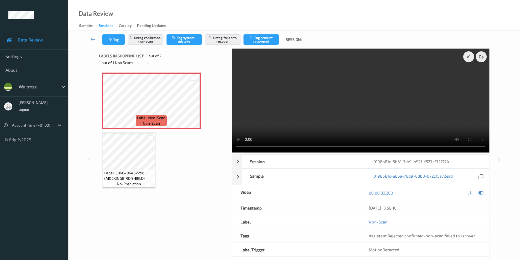
click at [483, 192] on div at bounding box center [480, 192] width 7 height 7
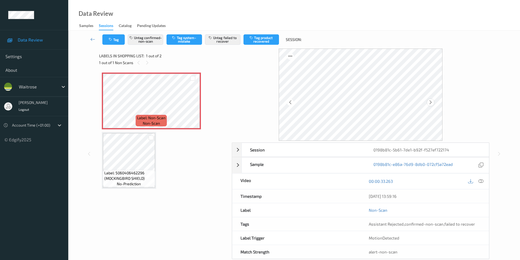
click at [431, 101] on icon at bounding box center [430, 102] width 5 height 5
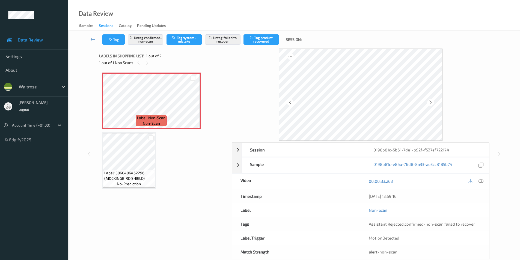
click at [431, 101] on icon at bounding box center [430, 102] width 5 height 5
click at [480, 181] on icon at bounding box center [480, 181] width 5 height 5
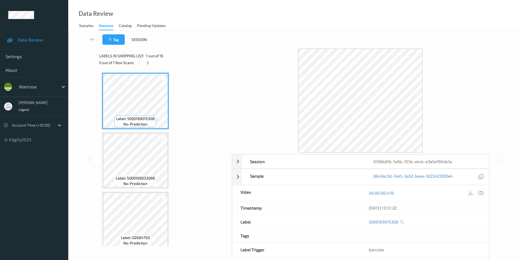
click at [480, 192] on icon at bounding box center [480, 192] width 5 height 5
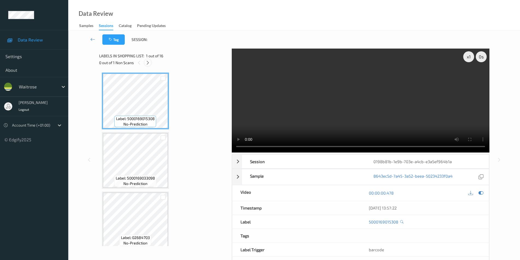
click at [146, 62] on icon at bounding box center [147, 62] width 5 height 5
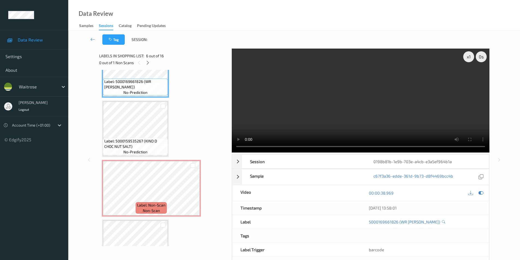
scroll to position [354, 0]
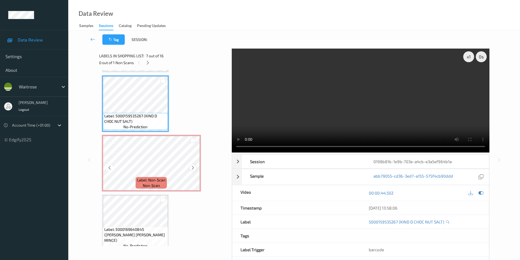
click at [193, 166] on icon at bounding box center [192, 167] width 5 height 5
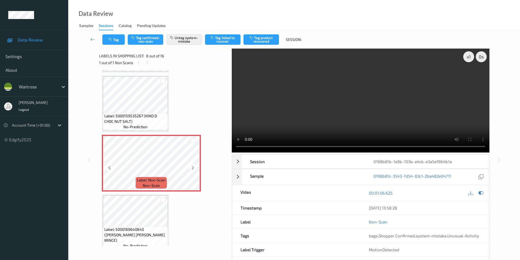
click at [193, 166] on icon at bounding box center [192, 167] width 5 height 5
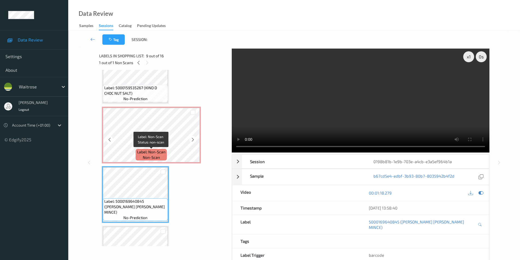
scroll to position [381, 0]
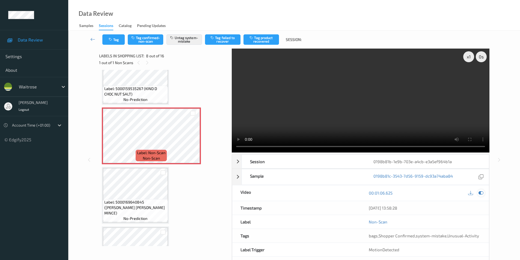
click at [481, 191] on icon at bounding box center [480, 192] width 5 height 5
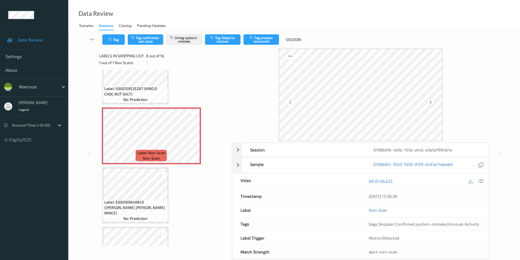
click at [431, 103] on icon at bounding box center [430, 102] width 5 height 5
click at [113, 38] on icon "button" at bounding box center [111, 40] width 5 height 4
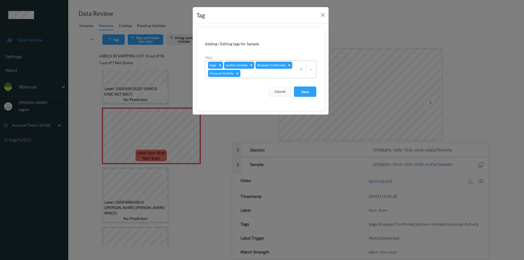
click at [237, 74] on icon "Remove Unusual-Activity" at bounding box center [237, 73] width 4 height 4
click at [308, 88] on button "Save" at bounding box center [305, 91] width 22 height 10
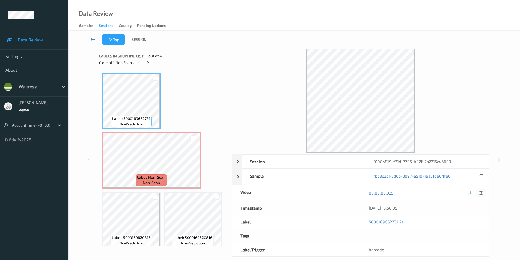
click at [483, 194] on icon at bounding box center [480, 192] width 5 height 5
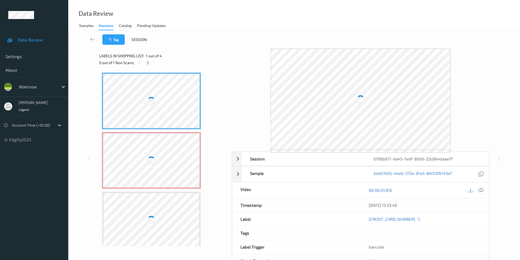
click at [480, 189] on icon at bounding box center [480, 190] width 5 height 5
click at [479, 190] on icon at bounding box center [480, 190] width 5 height 5
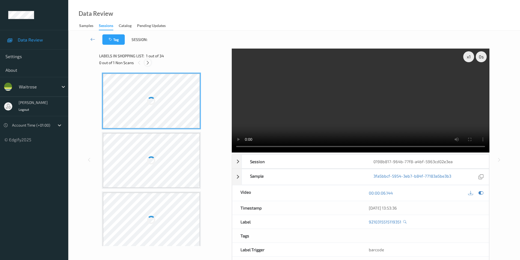
click at [147, 63] on icon at bounding box center [147, 62] width 5 height 5
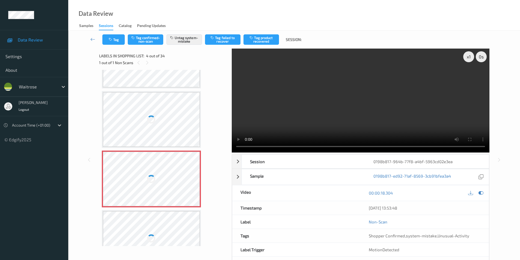
scroll to position [67, 0]
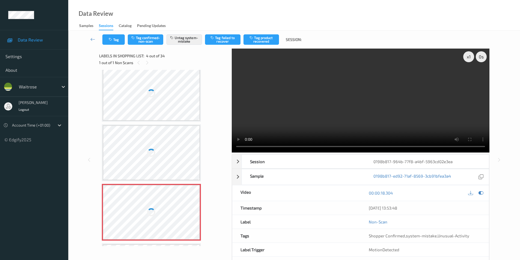
click at [172, 111] on div at bounding box center [151, 93] width 97 height 55
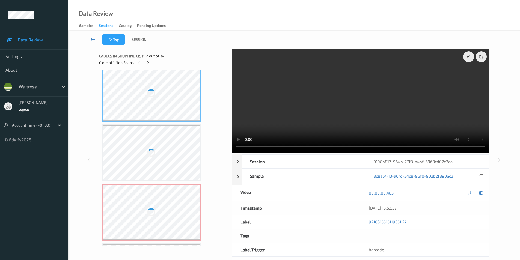
click at [172, 110] on div at bounding box center [151, 93] width 97 height 55
click at [171, 110] on div at bounding box center [151, 93] width 97 height 55
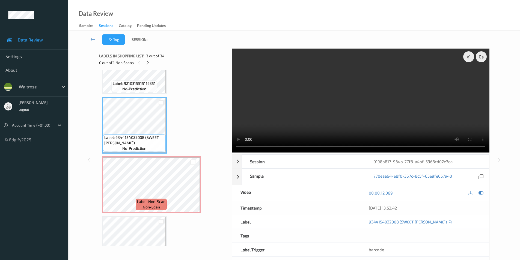
scroll to position [95, 0]
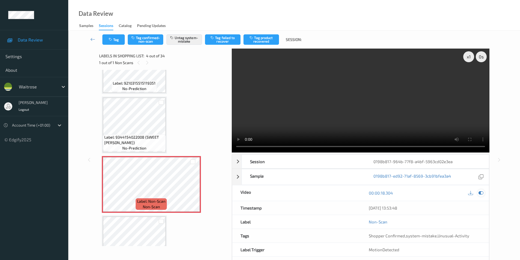
click at [480, 192] on icon at bounding box center [480, 192] width 5 height 5
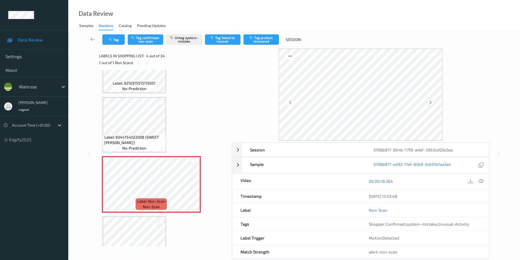
click at [430, 103] on icon at bounding box center [430, 102] width 5 height 5
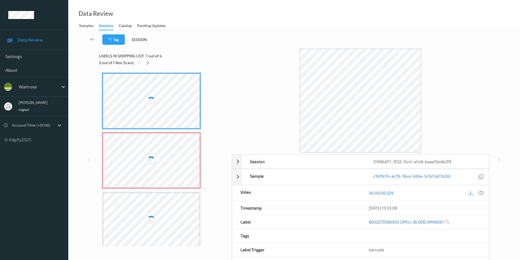
click at [480, 192] on icon at bounding box center [480, 192] width 5 height 5
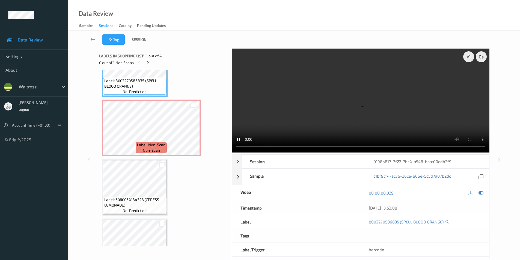
scroll to position [55, 0]
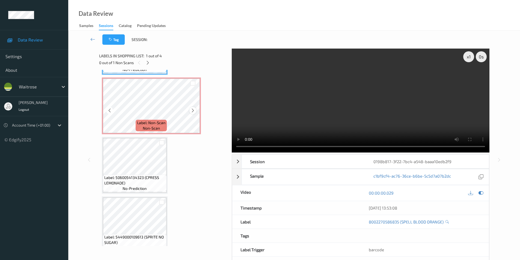
click at [193, 112] on icon at bounding box center [192, 110] width 5 height 5
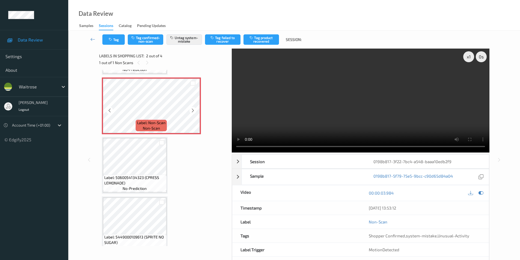
click at [193, 112] on icon at bounding box center [192, 110] width 5 height 5
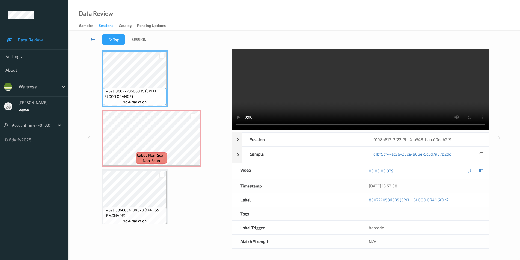
scroll to position [0, 0]
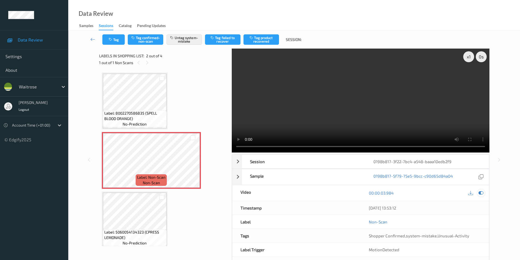
click at [480, 193] on icon at bounding box center [480, 192] width 5 height 5
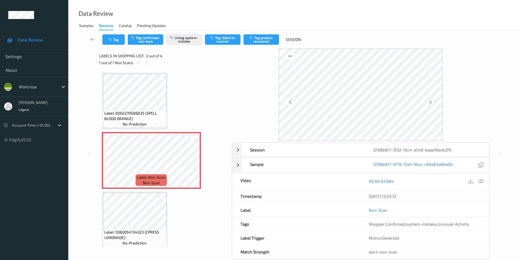
click at [430, 102] on icon at bounding box center [430, 102] width 5 height 5
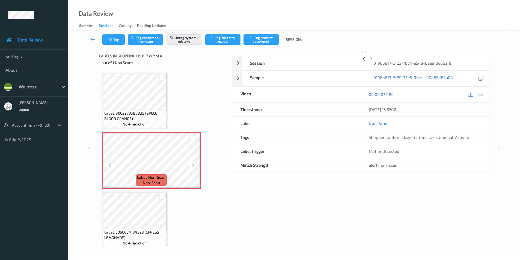
scroll to position [10, 0]
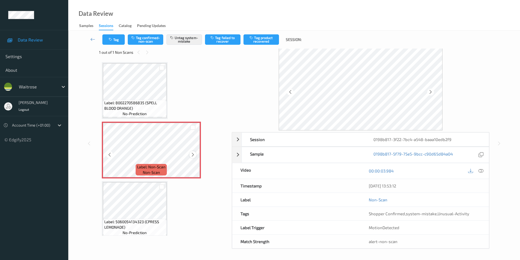
click at [190, 153] on div at bounding box center [192, 154] width 7 height 7
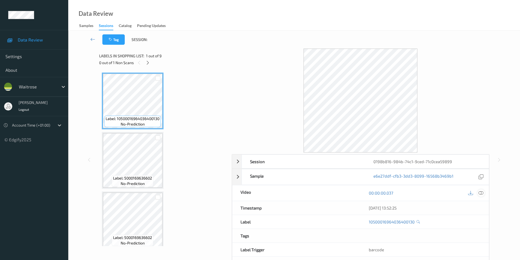
click at [480, 192] on icon at bounding box center [480, 192] width 5 height 5
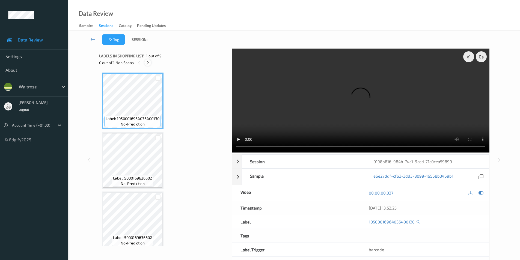
click at [148, 63] on icon at bounding box center [147, 62] width 5 height 5
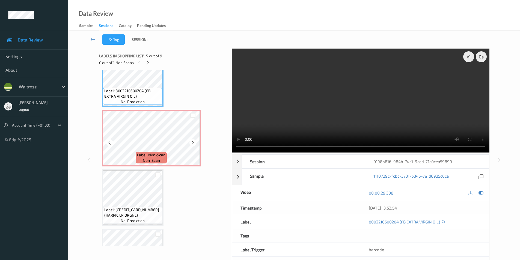
scroll to position [262, 0]
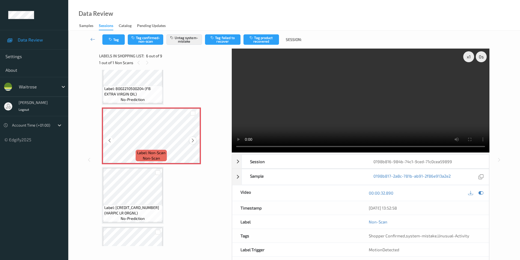
click at [192, 140] on icon at bounding box center [192, 140] width 5 height 5
click at [192, 139] on icon at bounding box center [192, 140] width 5 height 5
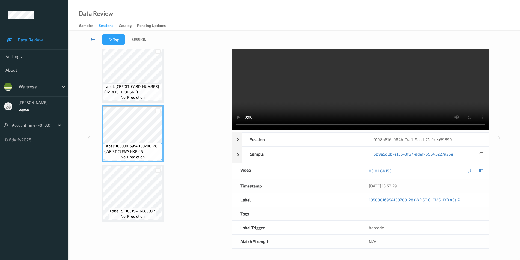
scroll to position [362, 0]
click at [479, 170] on icon at bounding box center [480, 170] width 5 height 5
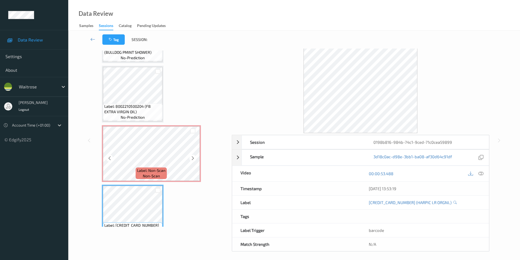
scroll to position [10, 0]
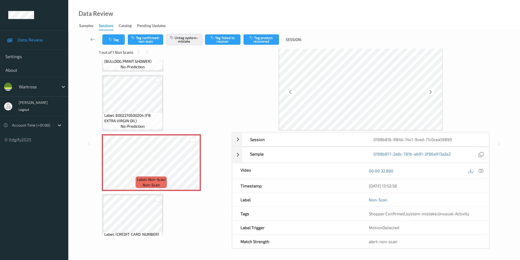
click at [181, 40] on button "Untag system-mistake" at bounding box center [183, 39] width 35 height 10
click at [110, 39] on icon "button" at bounding box center [111, 40] width 5 height 4
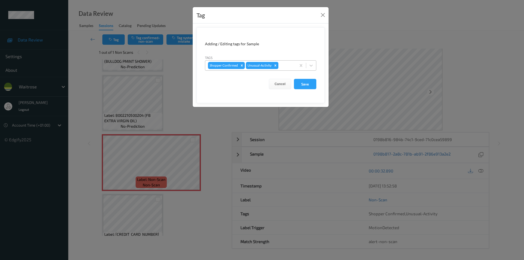
click at [273, 65] on icon "Remove Unusual-Activity" at bounding box center [275, 66] width 4 height 4
click at [301, 82] on button "Save" at bounding box center [305, 84] width 22 height 10
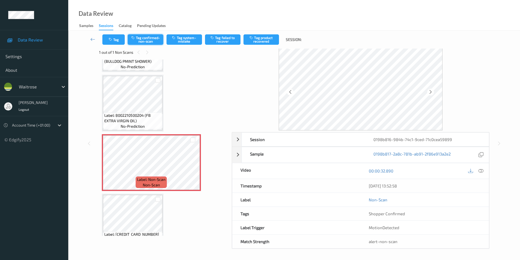
click at [145, 37] on button "Tag confirmed-non-scan" at bounding box center [145, 39] width 35 height 10
click at [265, 41] on button "Tag product recovered" at bounding box center [260, 39] width 35 height 10
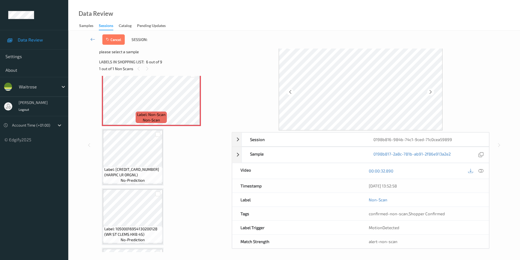
scroll to position [307, 0]
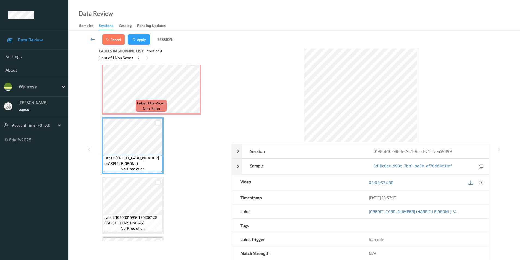
click at [157, 123] on div at bounding box center [157, 123] width 5 height 5
click at [136, 38] on icon "button" at bounding box center [134, 40] width 5 height 4
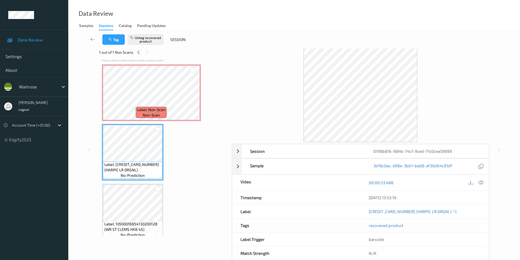
scroll to position [268, 0]
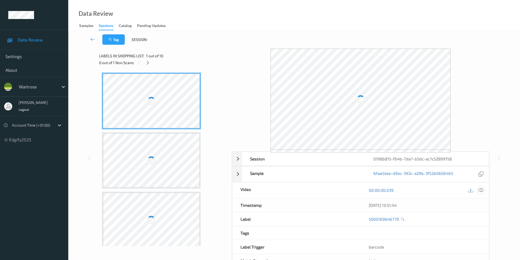
click at [481, 190] on icon at bounding box center [480, 190] width 5 height 5
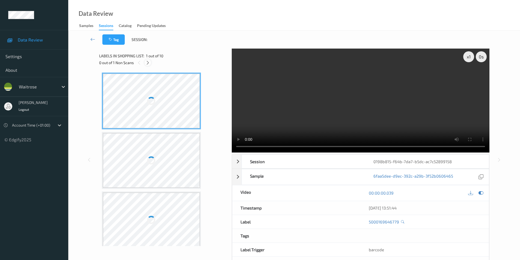
click at [146, 63] on icon at bounding box center [147, 62] width 5 height 5
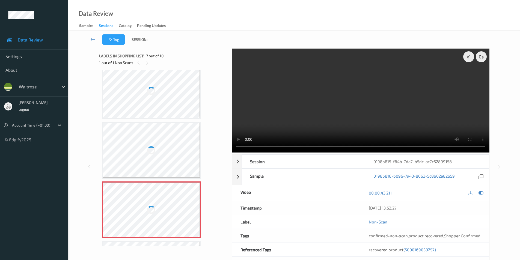
scroll to position [246, 0]
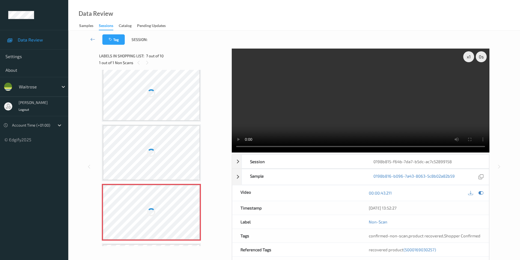
click at [163, 105] on div at bounding box center [151, 93] width 97 height 55
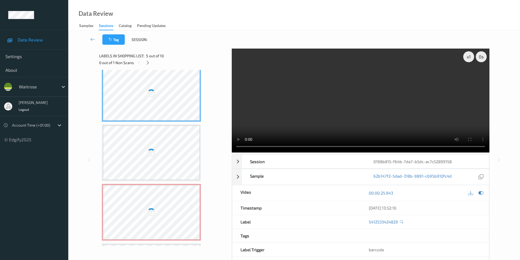
click at [163, 105] on div at bounding box center [151, 93] width 97 height 55
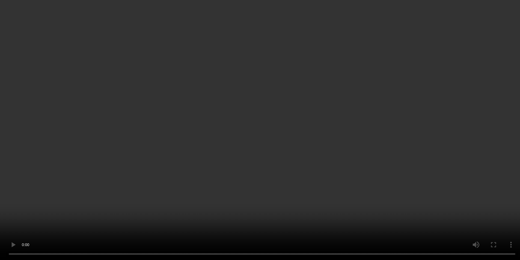
scroll to position [350, 0]
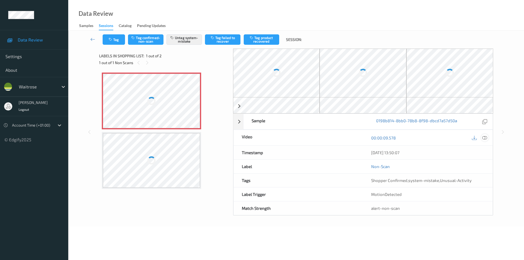
click at [485, 138] on icon at bounding box center [484, 137] width 5 height 5
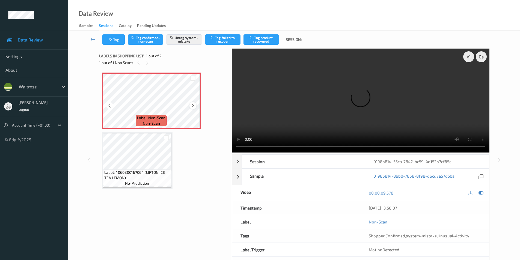
click at [194, 104] on icon at bounding box center [192, 105] width 5 height 5
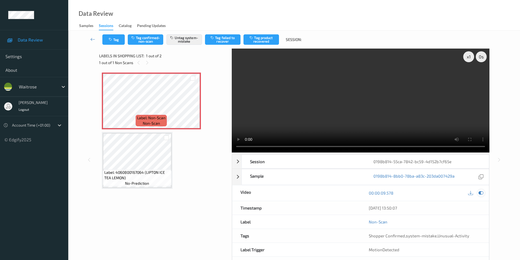
click at [478, 192] on icon at bounding box center [480, 192] width 5 height 5
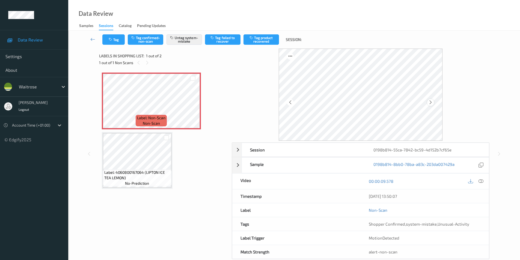
click at [429, 103] on icon at bounding box center [430, 102] width 5 height 5
click at [113, 38] on button "Tag" at bounding box center [113, 39] width 22 height 10
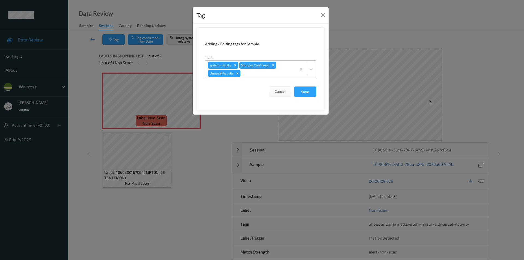
click at [237, 73] on icon "Remove Unusual-Activity" at bounding box center [238, 73] width 2 height 2
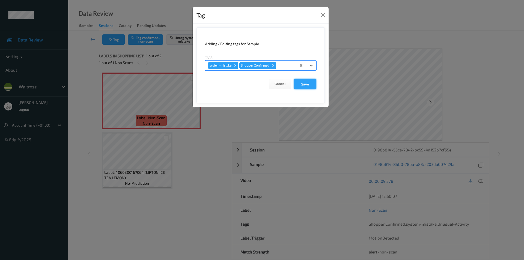
click at [306, 85] on button "Save" at bounding box center [305, 84] width 22 height 10
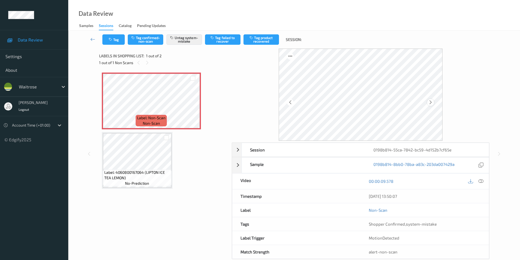
click at [430, 102] on icon at bounding box center [430, 102] width 5 height 5
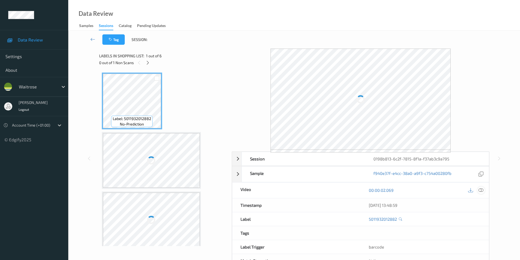
click at [481, 190] on icon at bounding box center [480, 190] width 5 height 5
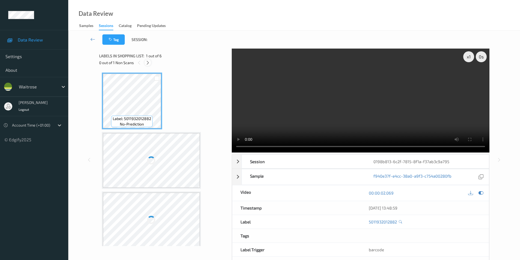
click at [148, 63] on icon at bounding box center [147, 62] width 5 height 5
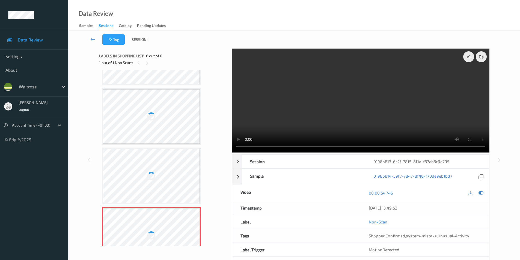
scroll to position [101, 0]
click at [149, 155] on div at bounding box center [151, 178] width 97 height 55
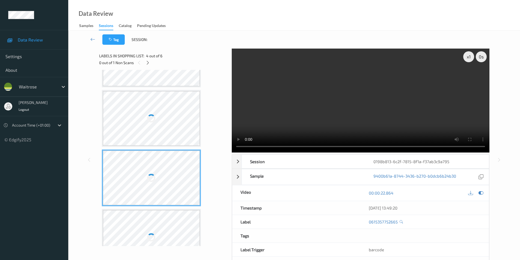
click at [149, 155] on div at bounding box center [151, 178] width 97 height 55
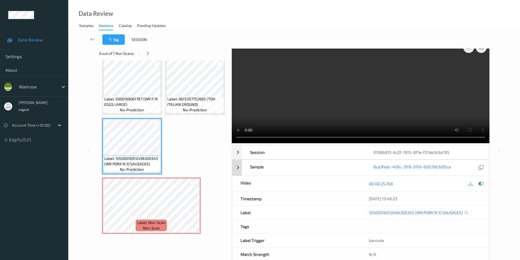
scroll to position [0, 0]
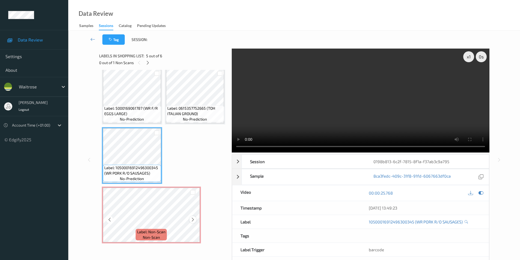
click at [191, 220] on icon at bounding box center [192, 219] width 5 height 5
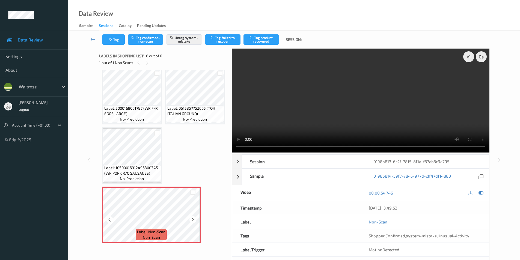
click at [191, 220] on icon at bounding box center [192, 219] width 5 height 5
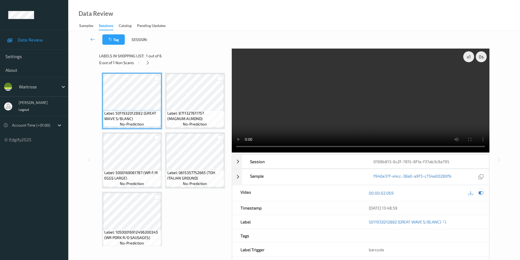
click at [481, 194] on icon at bounding box center [480, 192] width 5 height 5
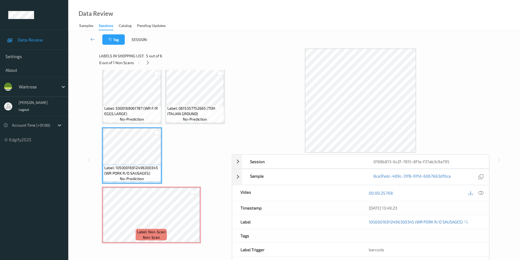
scroll to position [183, 0]
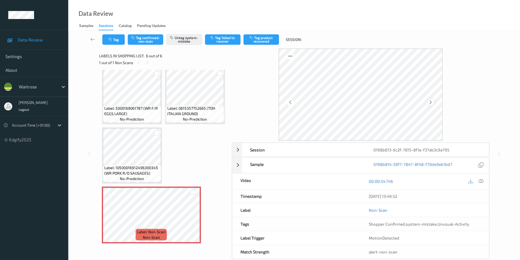
click at [429, 102] on icon at bounding box center [430, 102] width 5 height 5
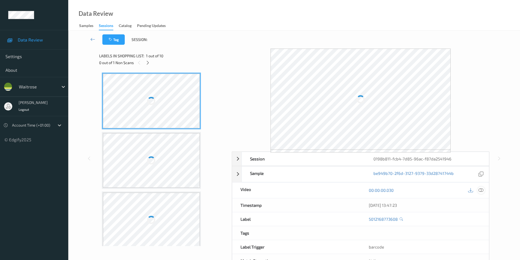
click at [483, 191] on div at bounding box center [480, 190] width 7 height 7
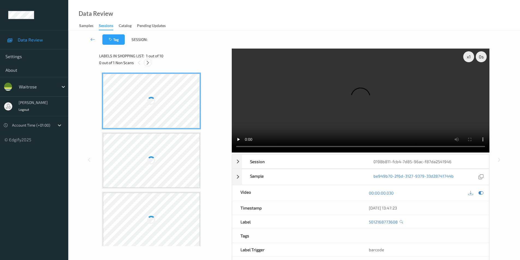
click at [148, 63] on icon at bounding box center [147, 62] width 5 height 5
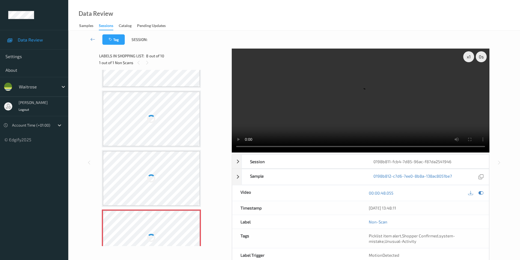
scroll to position [278, 0]
click at [157, 123] on div at bounding box center [151, 120] width 97 height 55
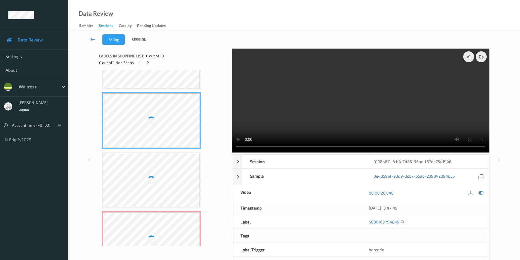
click at [157, 123] on div at bounding box center [151, 120] width 97 height 55
drag, startPoint x: 157, startPoint y: 123, endPoint x: 238, endPoint y: 59, distance: 102.8
click at [159, 121] on div at bounding box center [151, 120] width 97 height 55
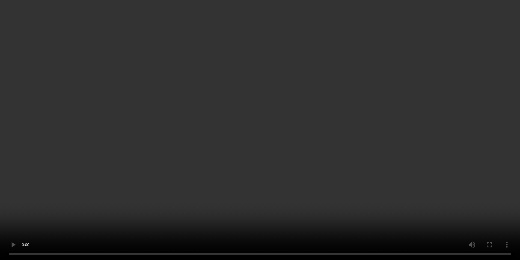
scroll to position [327, 0]
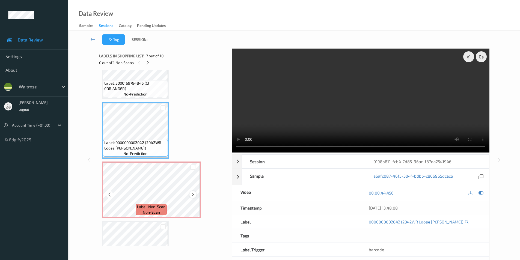
click at [193, 195] on icon at bounding box center [192, 194] width 5 height 5
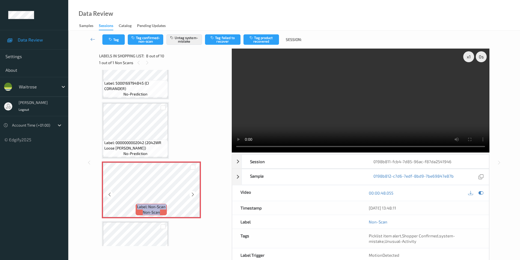
click at [193, 195] on icon at bounding box center [192, 194] width 5 height 5
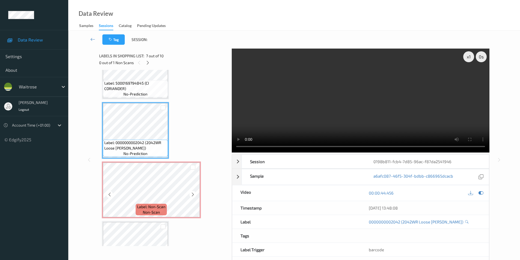
scroll to position [355, 0]
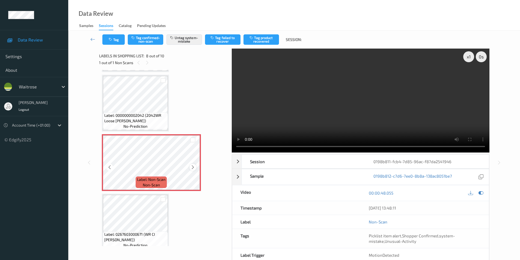
click at [194, 165] on icon at bounding box center [192, 167] width 5 height 5
click at [481, 193] on icon at bounding box center [480, 192] width 5 height 5
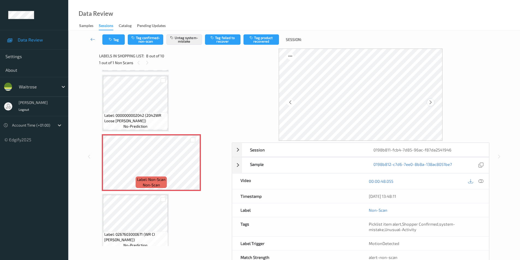
click at [429, 102] on icon at bounding box center [430, 102] width 5 height 5
click at [483, 181] on icon at bounding box center [480, 181] width 5 height 5
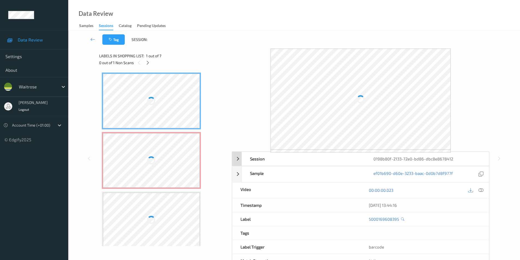
drag, startPoint x: 482, startPoint y: 190, endPoint x: 416, endPoint y: 163, distance: 71.1
click at [482, 190] on icon at bounding box center [480, 190] width 5 height 5
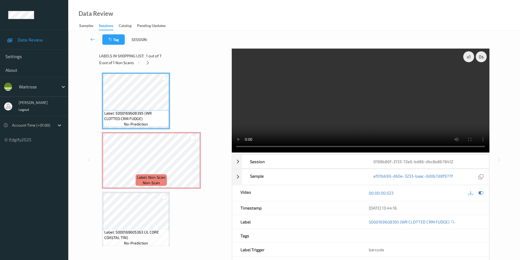
click at [479, 194] on icon at bounding box center [480, 192] width 5 height 5
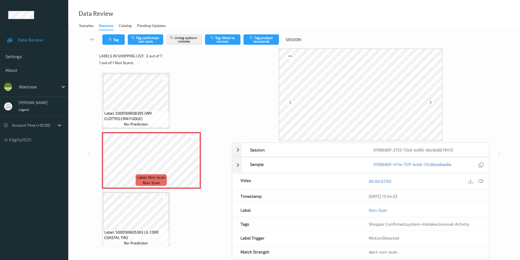
click at [430, 103] on icon at bounding box center [430, 102] width 5 height 5
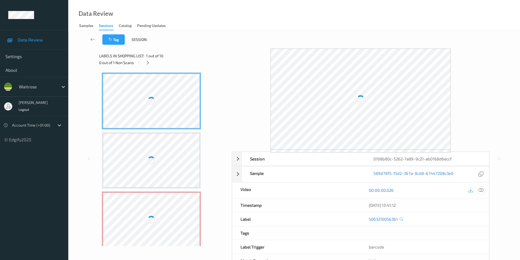
click at [479, 189] on icon at bounding box center [480, 190] width 5 height 5
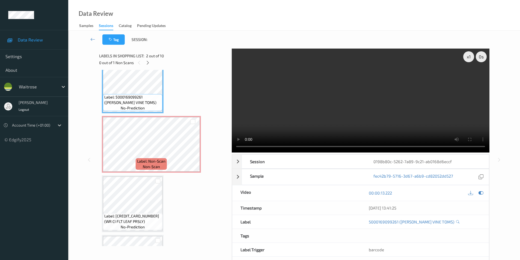
scroll to position [82, 0]
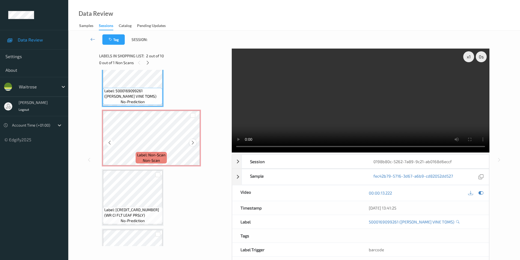
click at [191, 143] on icon at bounding box center [192, 142] width 5 height 5
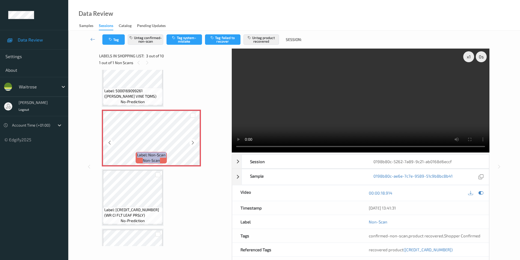
click at [191, 143] on icon at bounding box center [192, 142] width 5 height 5
click at [193, 144] on icon at bounding box center [192, 142] width 5 height 5
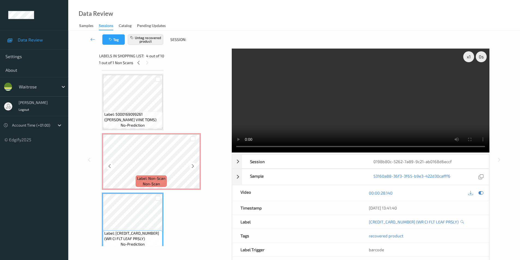
scroll to position [55, 0]
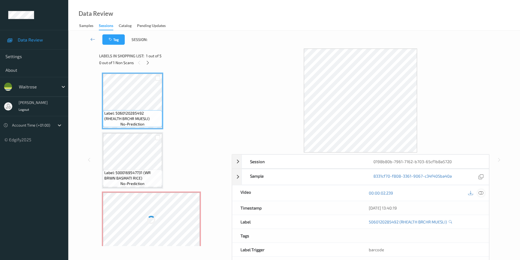
click at [481, 190] on div at bounding box center [480, 192] width 7 height 7
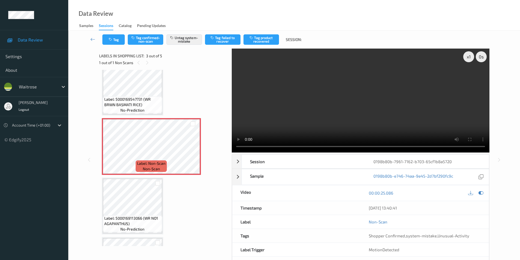
scroll to position [69, 0]
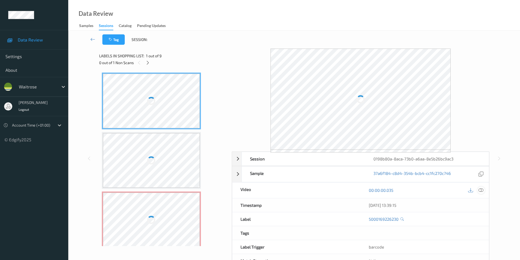
click at [482, 190] on icon at bounding box center [480, 190] width 5 height 5
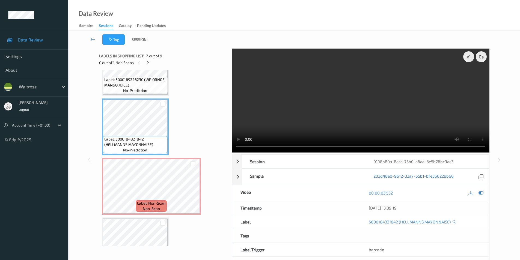
scroll to position [55, 0]
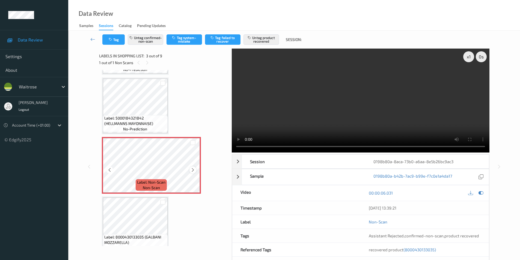
click at [192, 172] on icon at bounding box center [192, 170] width 5 height 5
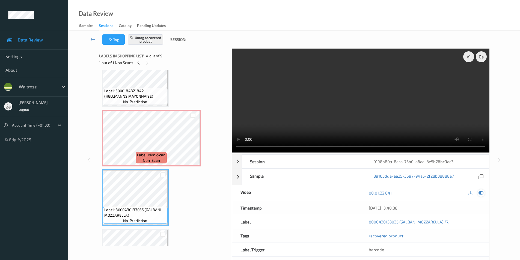
click at [480, 191] on icon at bounding box center [480, 192] width 5 height 5
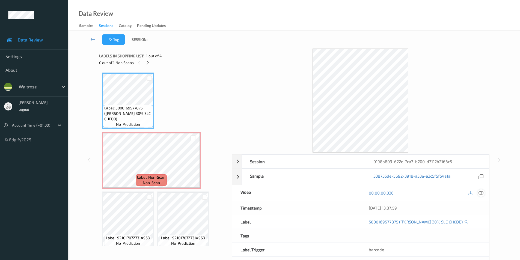
click at [480, 193] on icon at bounding box center [480, 192] width 5 height 5
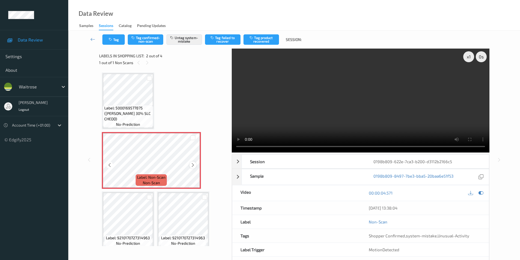
click at [192, 164] on icon at bounding box center [192, 165] width 5 height 5
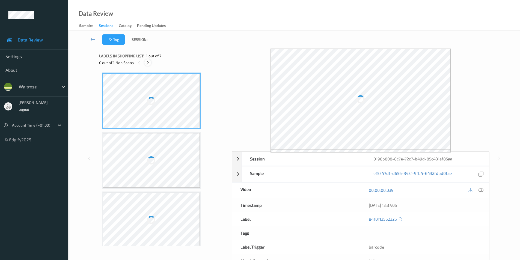
click at [146, 62] on icon at bounding box center [147, 62] width 5 height 5
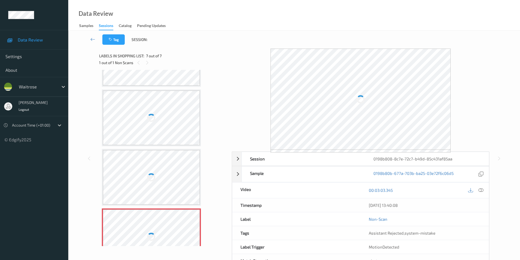
scroll to position [188, 0]
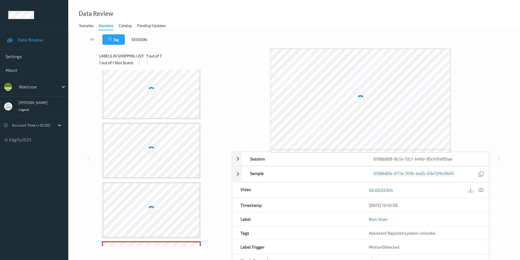
click at [157, 152] on div at bounding box center [151, 150] width 97 height 55
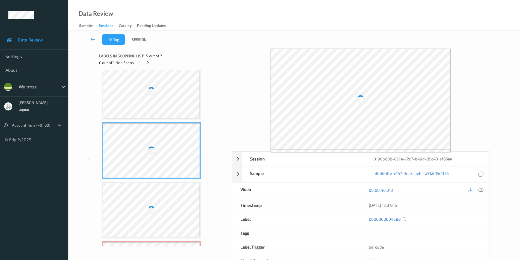
click at [157, 152] on div at bounding box center [151, 150] width 97 height 55
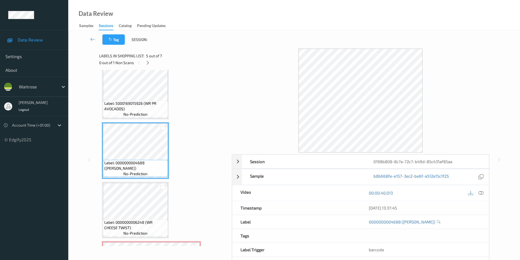
scroll to position [183, 0]
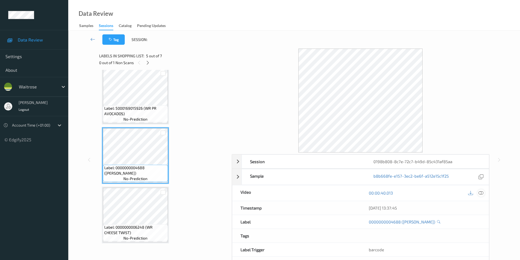
click at [480, 192] on icon at bounding box center [480, 192] width 5 height 5
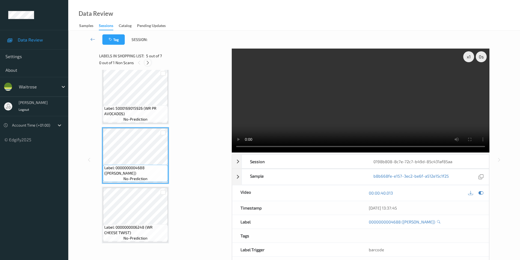
click at [146, 62] on icon at bounding box center [147, 62] width 5 height 5
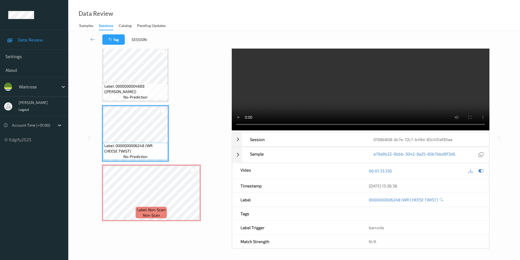
scroll to position [0, 0]
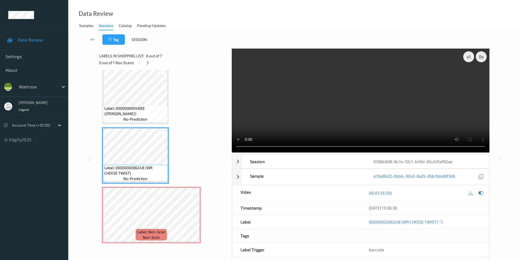
click at [480, 192] on icon at bounding box center [480, 192] width 5 height 5
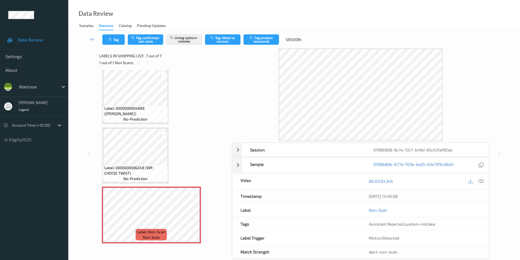
click at [482, 182] on icon at bounding box center [480, 181] width 5 height 5
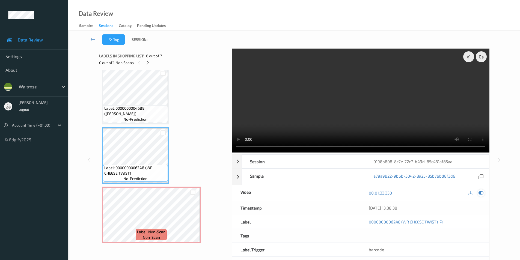
click at [481, 192] on icon at bounding box center [480, 192] width 5 height 5
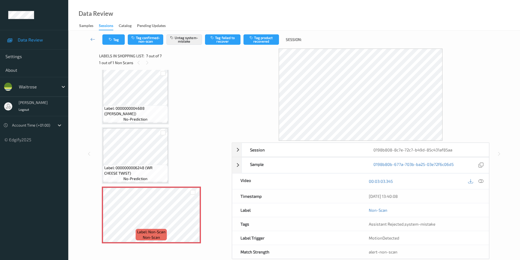
scroll to position [10, 0]
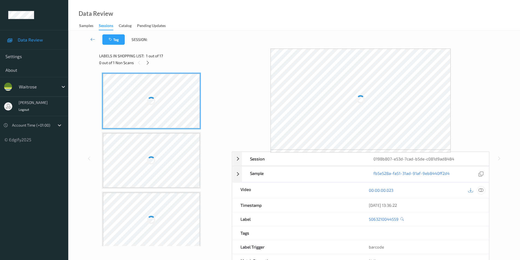
click at [481, 189] on icon at bounding box center [480, 190] width 5 height 5
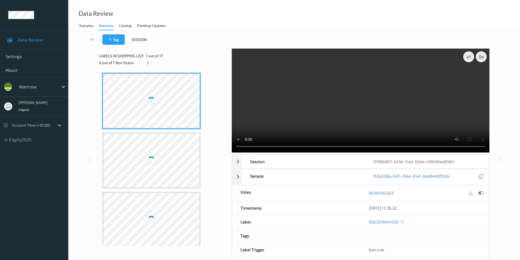
click at [148, 63] on icon at bounding box center [147, 62] width 5 height 5
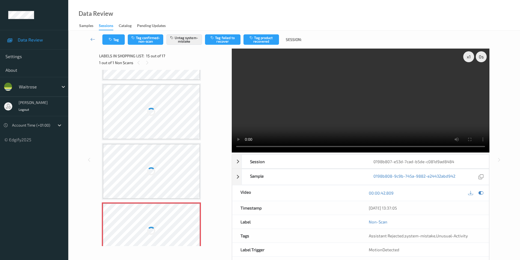
scroll to position [694, 0]
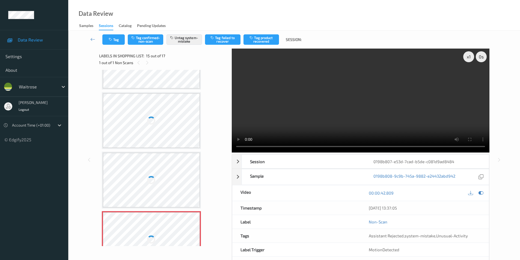
click at [174, 120] on div at bounding box center [151, 120] width 97 height 55
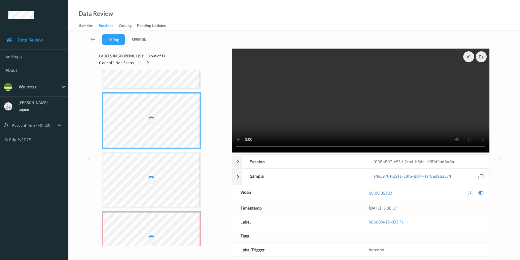
click at [174, 120] on div at bounding box center [151, 120] width 97 height 55
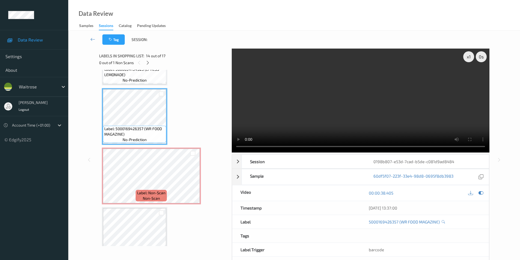
scroll to position [771, 0]
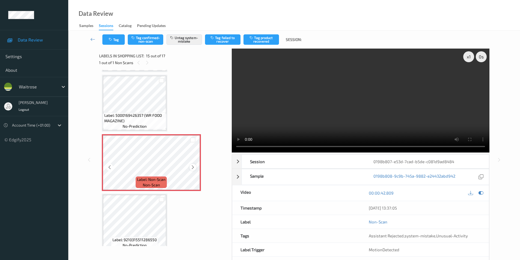
click at [191, 166] on icon at bounding box center [192, 167] width 5 height 5
click at [112, 40] on icon "button" at bounding box center [111, 40] width 5 height 4
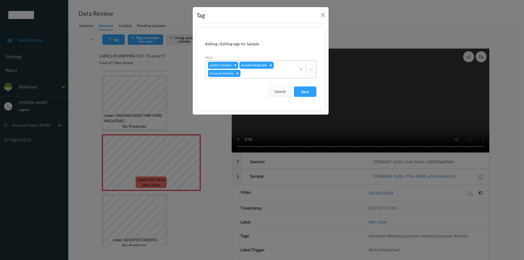
click at [236, 73] on icon "Remove Unusual-Activity" at bounding box center [237, 73] width 4 height 4
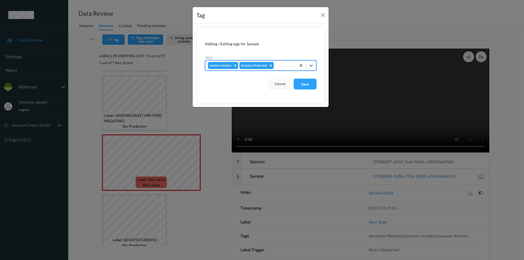
click at [300, 83] on button "Save" at bounding box center [305, 84] width 22 height 10
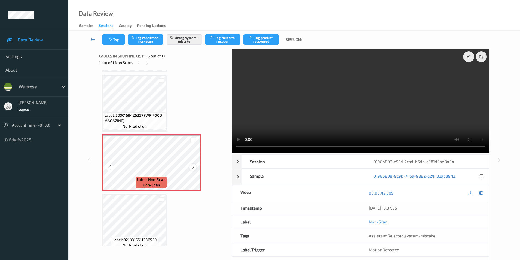
click at [195, 168] on icon at bounding box center [192, 167] width 5 height 5
click at [193, 167] on icon at bounding box center [192, 167] width 5 height 5
click at [480, 193] on icon at bounding box center [480, 192] width 5 height 5
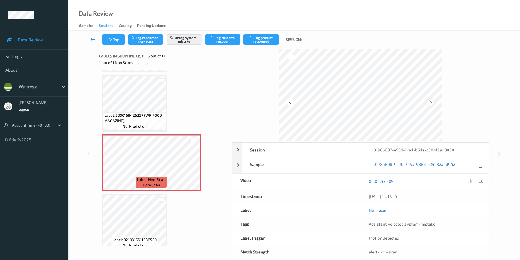
click at [430, 102] on icon at bounding box center [430, 102] width 5 height 5
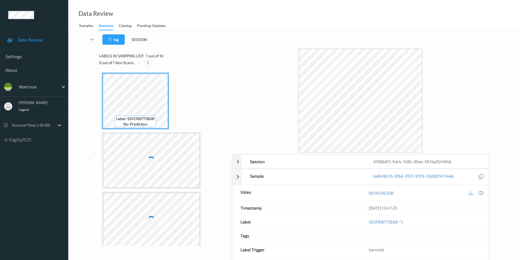
click at [145, 62] on icon at bounding box center [147, 62] width 5 height 5
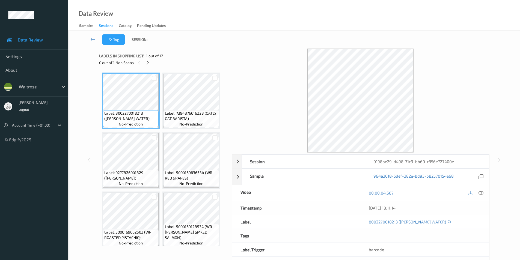
drag, startPoint x: 482, startPoint y: 192, endPoint x: 477, endPoint y: 192, distance: 4.9
click at [481, 192] on icon at bounding box center [480, 192] width 5 height 5
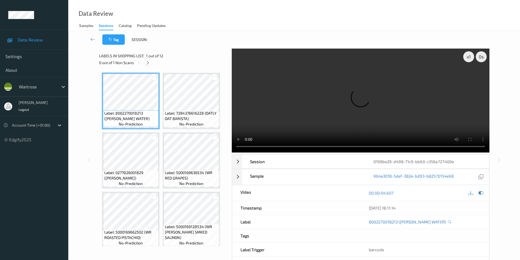
click at [148, 65] on icon at bounding box center [147, 62] width 5 height 5
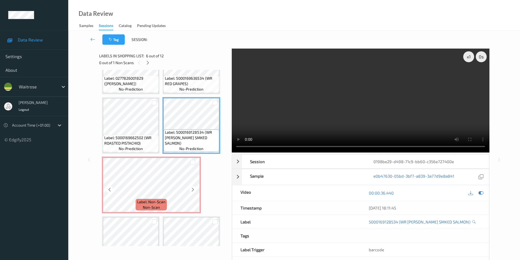
scroll to position [122, 0]
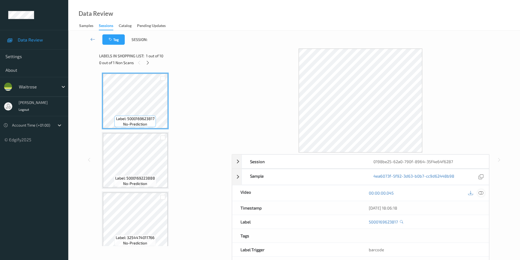
click at [482, 192] on icon at bounding box center [480, 192] width 5 height 5
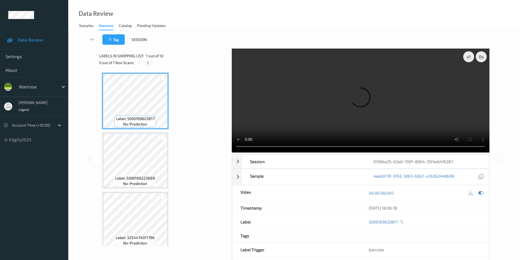
click at [148, 63] on icon at bounding box center [147, 62] width 5 height 5
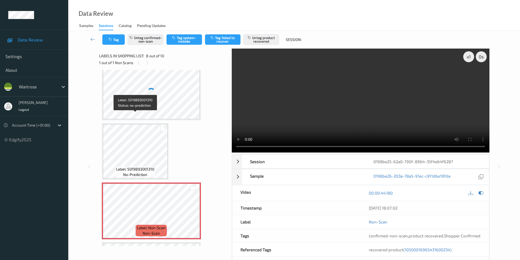
scroll to position [305, 0]
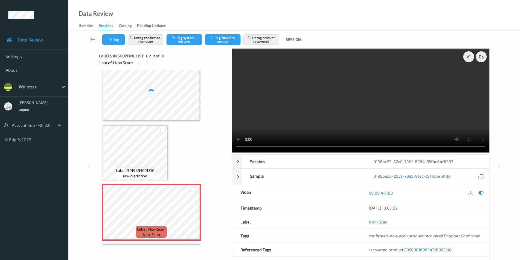
click at [150, 96] on div at bounding box center [151, 93] width 8 height 8
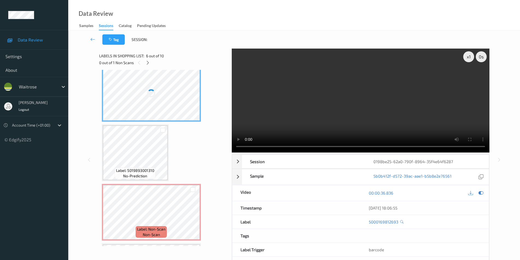
click at [150, 96] on div at bounding box center [151, 93] width 11 height 11
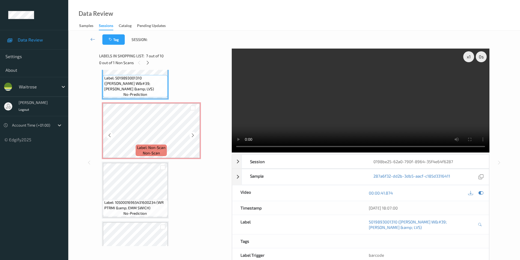
scroll to position [409, 0]
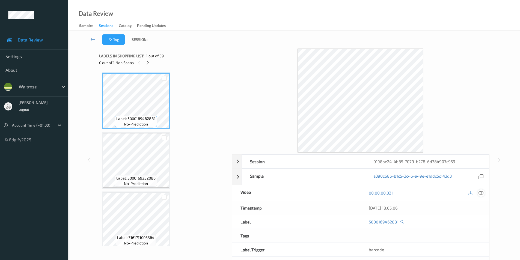
click at [481, 191] on icon at bounding box center [480, 192] width 5 height 5
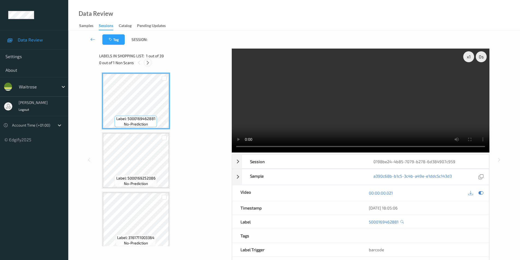
click at [147, 62] on icon at bounding box center [147, 62] width 5 height 5
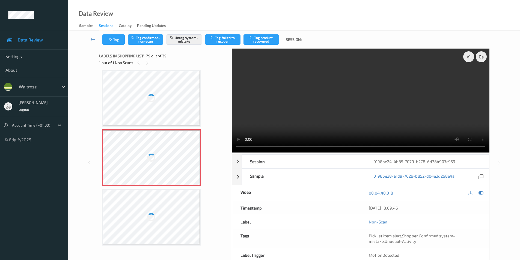
scroll to position [1554, 0]
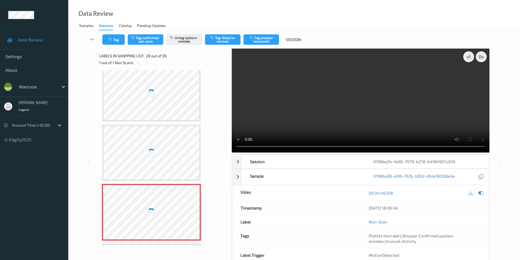
click at [159, 81] on div at bounding box center [151, 93] width 97 height 55
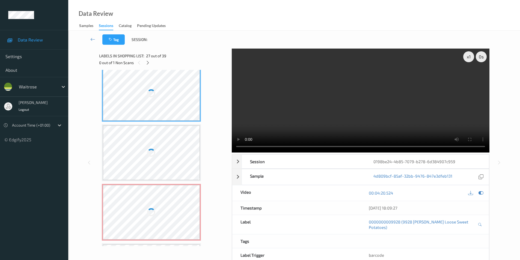
click at [159, 81] on div at bounding box center [151, 93] width 97 height 55
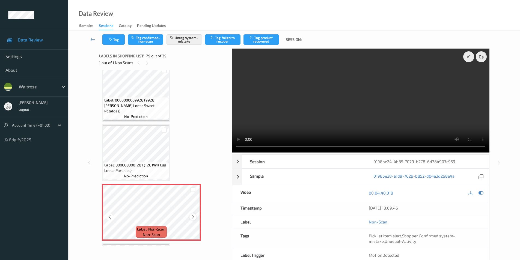
click at [192, 217] on icon at bounding box center [192, 216] width 5 height 5
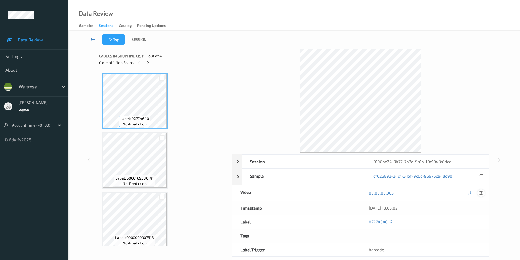
click at [483, 194] on div at bounding box center [480, 192] width 7 height 7
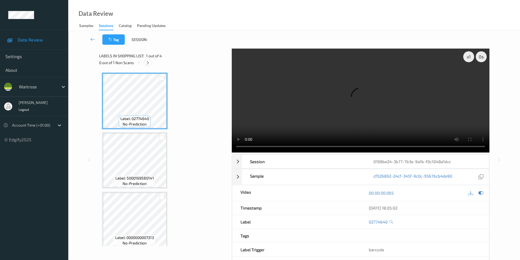
click at [148, 63] on icon at bounding box center [147, 62] width 5 height 5
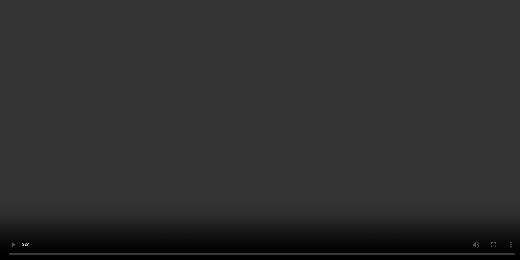
scroll to position [64, 0]
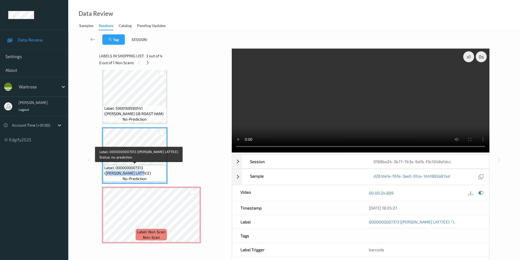
drag, startPoint x: 146, startPoint y: 167, endPoint x: 142, endPoint y: 172, distance: 6.6
click at [142, 172] on span "Label: 0000000007313 ([PERSON_NAME] LATTICE)" at bounding box center [134, 170] width 61 height 11
copy span "[PERSON_NAME] LATTICE)"
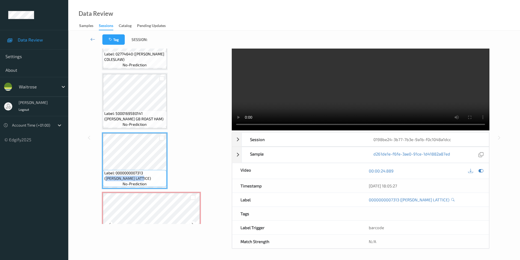
scroll to position [28, 0]
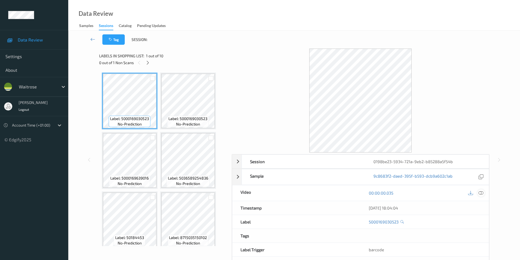
click at [478, 191] on div at bounding box center [475, 192] width 18 height 7
click at [482, 194] on icon at bounding box center [480, 192] width 5 height 5
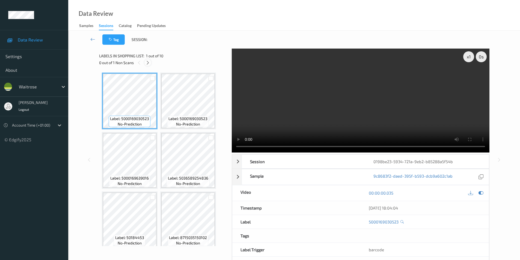
click at [148, 63] on icon at bounding box center [147, 62] width 5 height 5
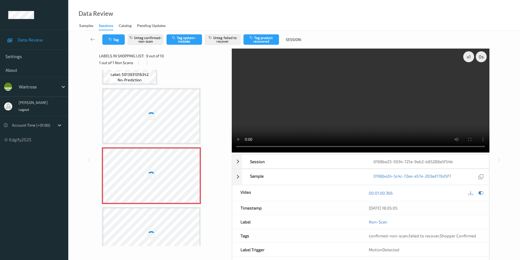
scroll to position [213, 0]
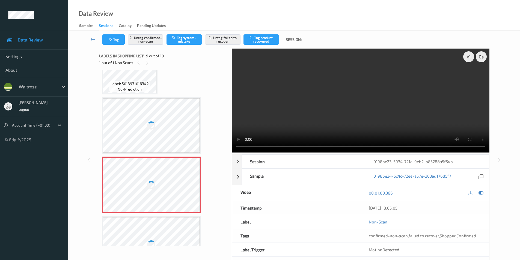
click at [162, 110] on div at bounding box center [151, 125] width 97 height 55
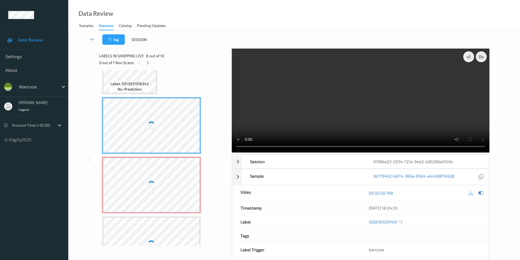
click at [162, 110] on div at bounding box center [151, 125] width 97 height 55
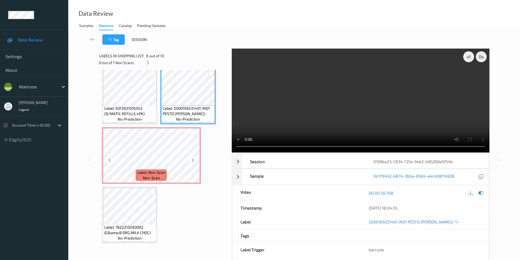
scroll to position [22, 0]
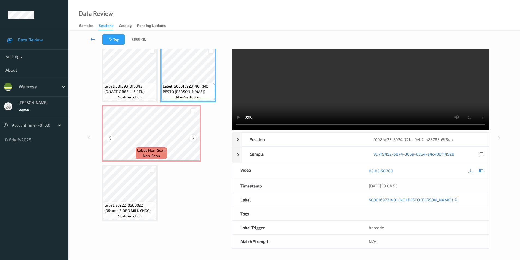
click at [193, 137] on icon at bounding box center [192, 138] width 5 height 5
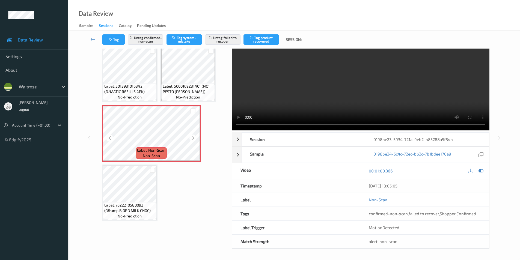
click at [193, 137] on icon at bounding box center [192, 138] width 5 height 5
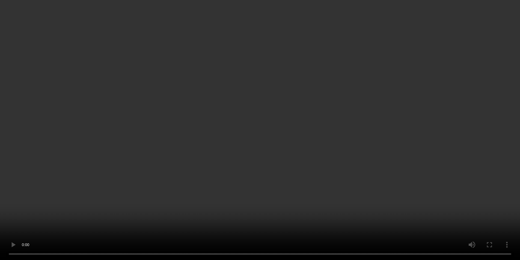
scroll to position [183, 0]
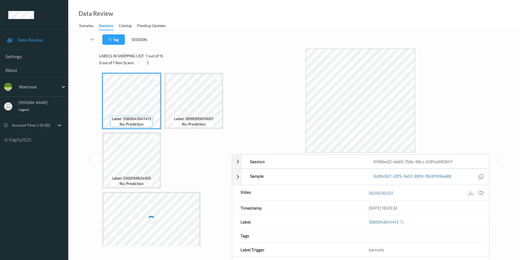
click at [480, 195] on icon at bounding box center [480, 192] width 5 height 5
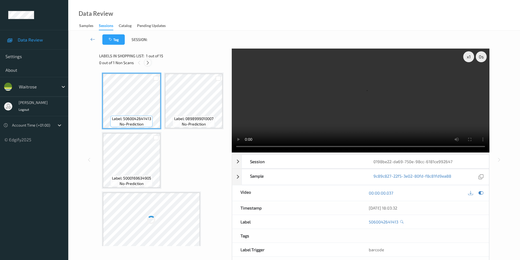
click at [150, 65] on div at bounding box center [147, 62] width 7 height 7
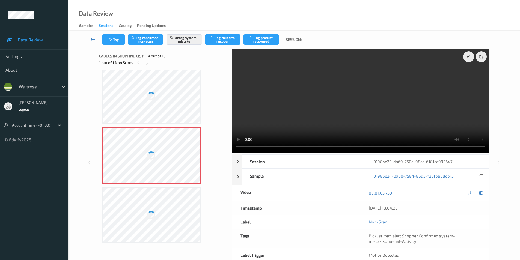
scroll to position [662, 0]
click at [160, 64] on div at bounding box center [151, 36] width 97 height 55
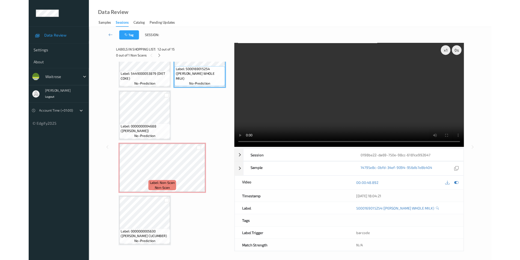
scroll to position [327, 0]
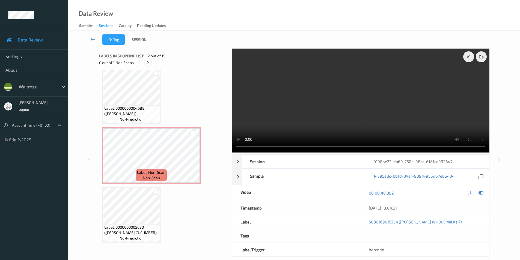
click at [146, 62] on icon at bounding box center [147, 62] width 5 height 5
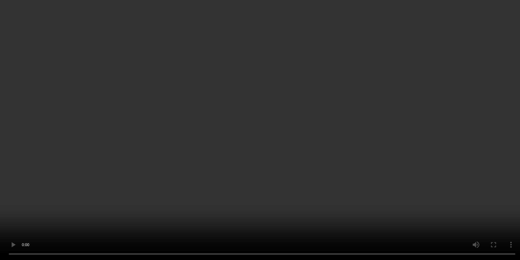
scroll to position [0, 0]
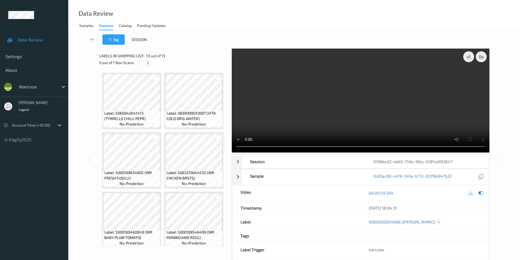
click at [148, 64] on icon at bounding box center [147, 62] width 5 height 5
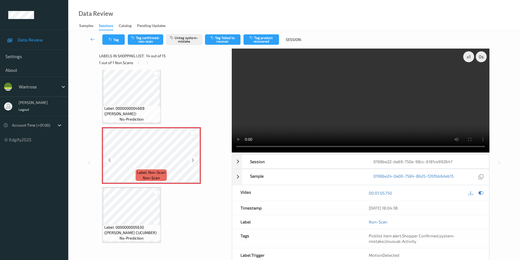
scroll to position [719, 0]
click at [192, 159] on icon at bounding box center [192, 160] width 5 height 5
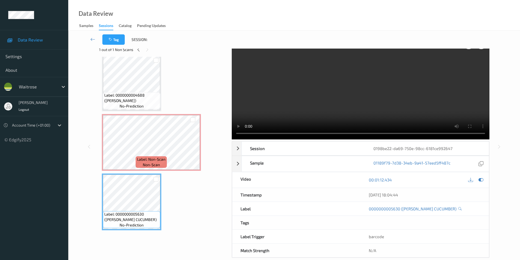
scroll to position [22, 0]
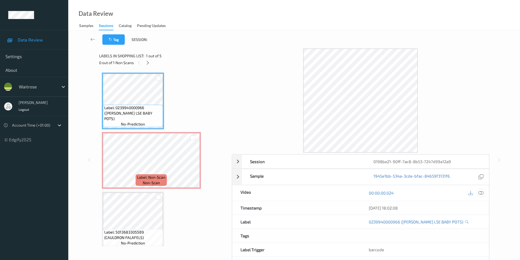
click at [480, 193] on icon at bounding box center [480, 192] width 5 height 5
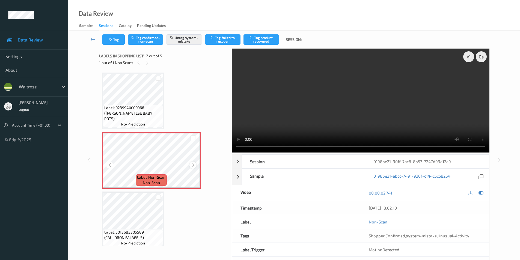
click at [196, 166] on div at bounding box center [192, 164] width 7 height 7
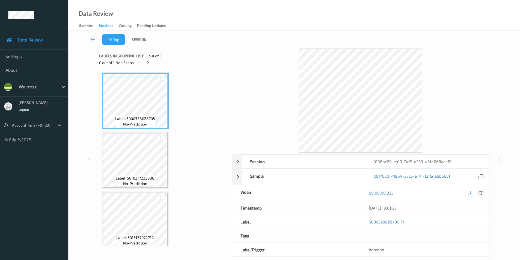
click at [481, 194] on icon at bounding box center [480, 192] width 5 height 5
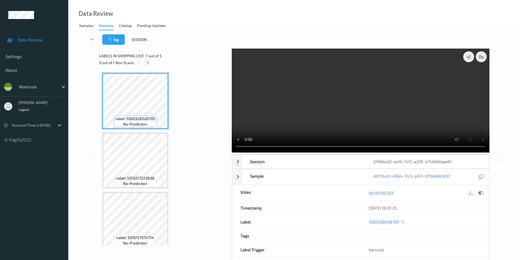
click at [148, 61] on icon at bounding box center [147, 62] width 5 height 5
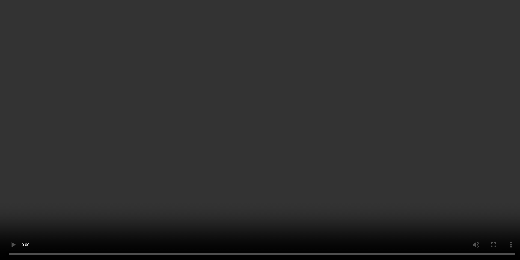
scroll to position [124, 0]
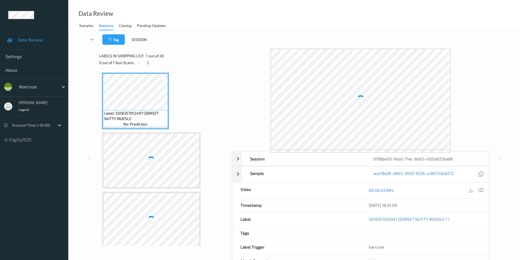
click at [479, 191] on icon at bounding box center [480, 190] width 5 height 5
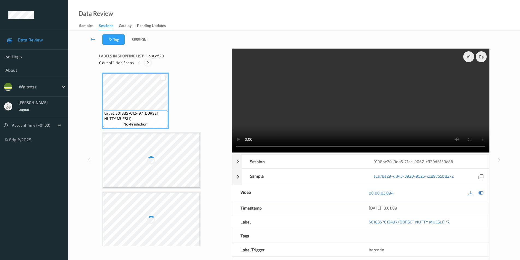
click at [146, 62] on icon at bounding box center [147, 62] width 5 height 5
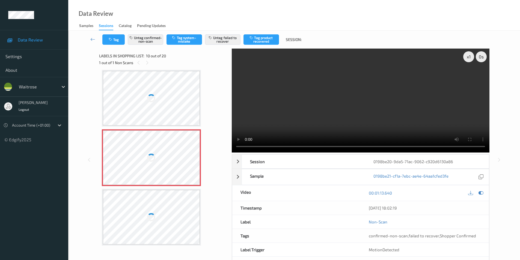
scroll to position [424, 0]
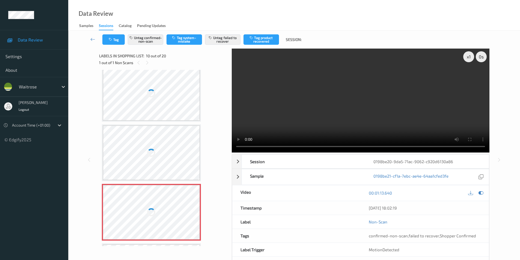
click at [171, 92] on div at bounding box center [151, 93] width 97 height 55
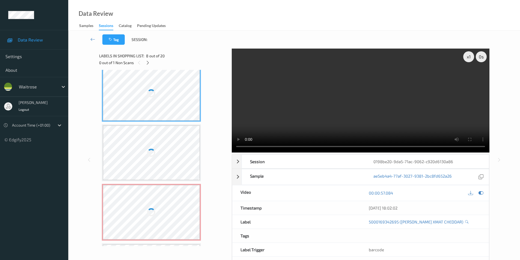
click at [171, 92] on div at bounding box center [151, 93] width 97 height 55
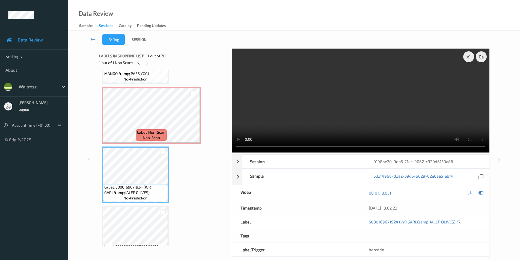
scroll to position [528, 0]
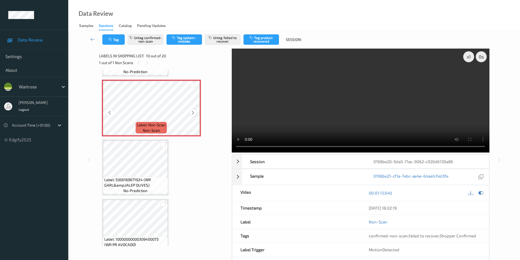
click at [192, 113] on icon at bounding box center [192, 112] width 5 height 5
click at [480, 193] on icon at bounding box center [480, 192] width 5 height 5
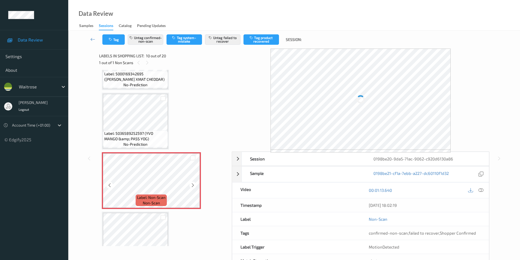
scroll to position [446, 0]
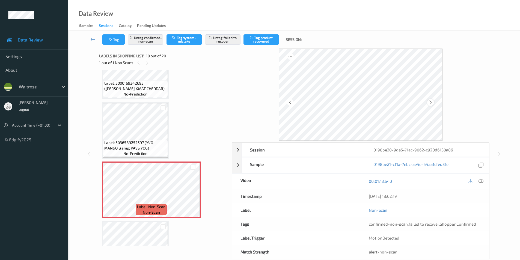
click at [433, 101] on div at bounding box center [430, 102] width 7 height 7
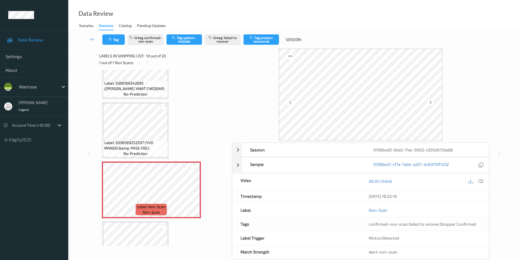
click at [433, 101] on div at bounding box center [430, 102] width 7 height 7
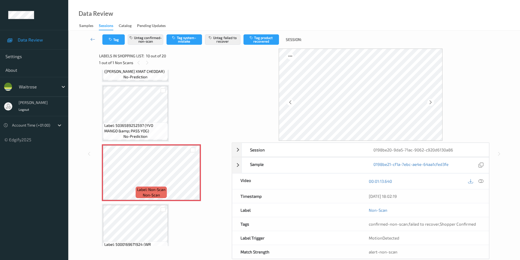
scroll to position [474, 0]
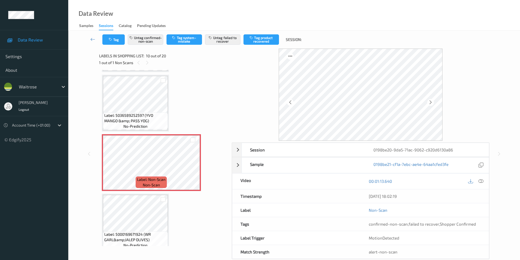
click at [485, 181] on div "00:01:13.640" at bounding box center [424, 182] width 128 height 16
click at [481, 181] on icon at bounding box center [480, 181] width 5 height 5
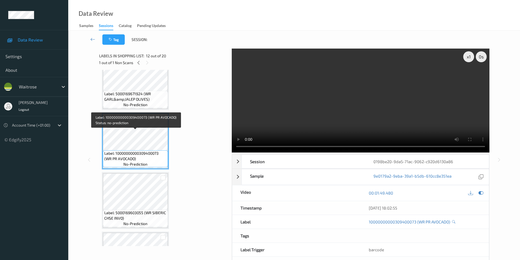
scroll to position [665, 0]
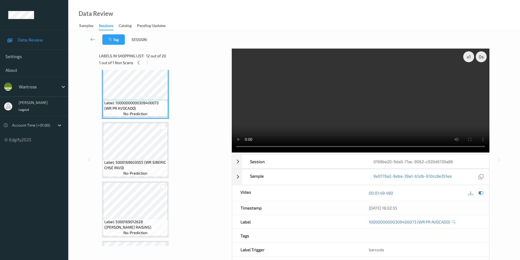
click at [480, 193] on icon at bounding box center [480, 192] width 5 height 5
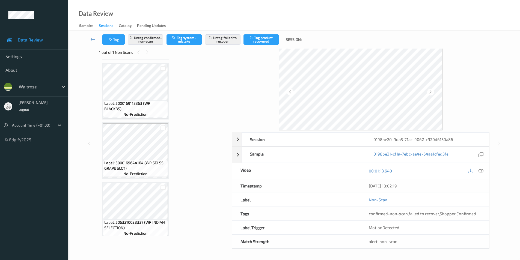
scroll to position [1016, 0]
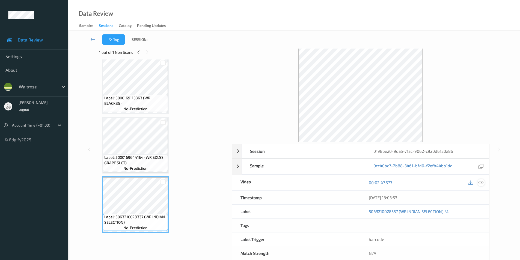
click at [480, 182] on icon at bounding box center [480, 182] width 5 height 5
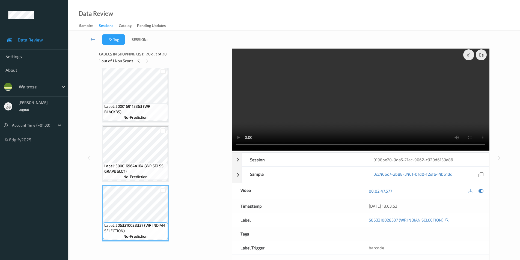
scroll to position [0, 0]
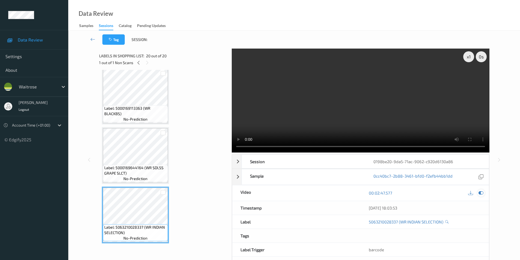
click at [479, 193] on icon at bounding box center [480, 192] width 5 height 5
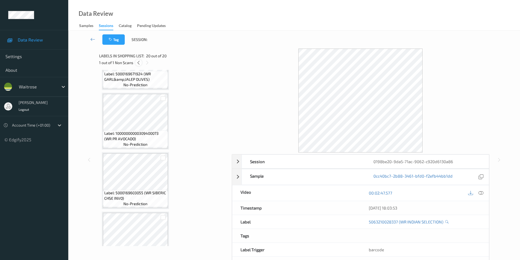
click at [141, 62] on div at bounding box center [138, 62] width 7 height 7
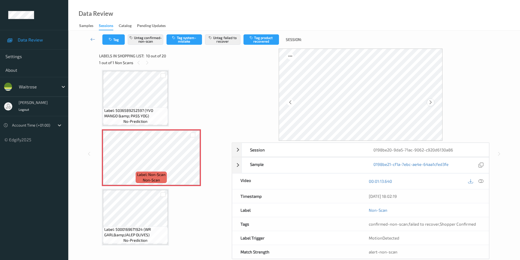
click at [430, 102] on icon at bounding box center [430, 102] width 5 height 5
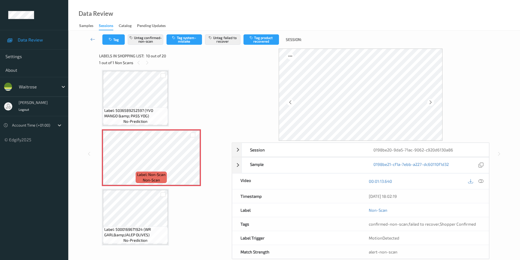
click at [430, 102] on icon at bounding box center [430, 102] width 5 height 5
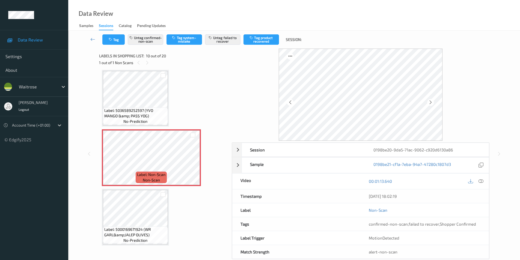
click at [430, 102] on icon at bounding box center [430, 102] width 5 height 5
click at [428, 103] on icon at bounding box center [430, 102] width 5 height 5
click at [429, 104] on icon at bounding box center [430, 102] width 5 height 5
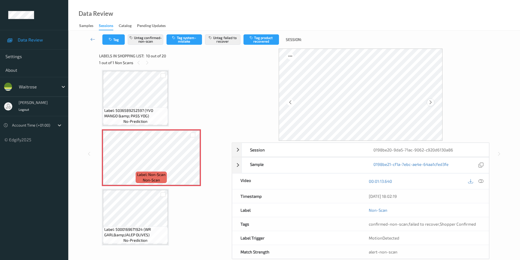
click at [429, 104] on icon at bounding box center [430, 102] width 5 height 5
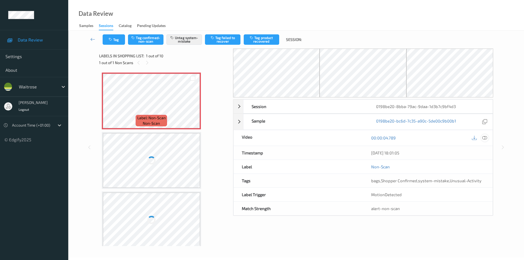
click at [485, 138] on icon at bounding box center [484, 137] width 5 height 5
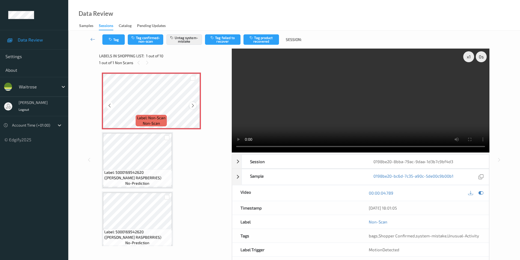
click at [192, 105] on icon at bounding box center [192, 105] width 5 height 5
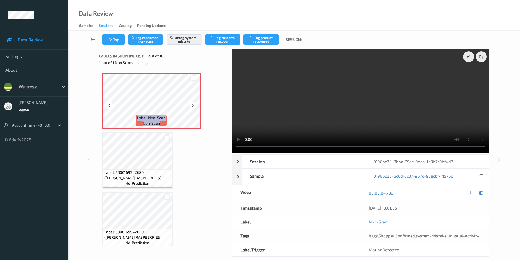
click at [192, 105] on icon at bounding box center [192, 105] width 5 height 5
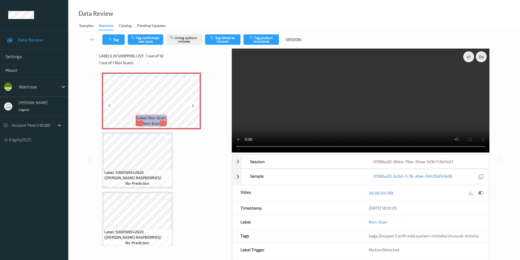
click at [192, 105] on icon at bounding box center [192, 105] width 5 height 5
click at [194, 105] on icon at bounding box center [192, 105] width 5 height 5
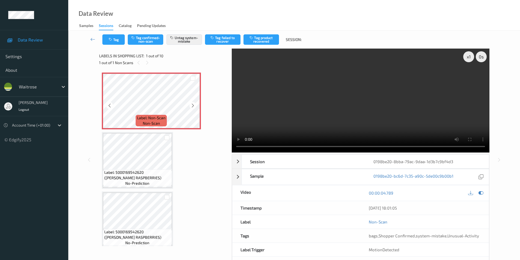
click at [194, 105] on icon at bounding box center [192, 105] width 5 height 5
click at [193, 105] on icon at bounding box center [192, 105] width 5 height 5
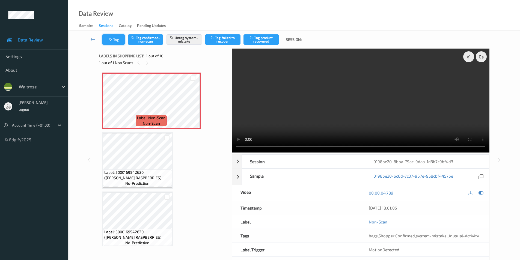
click at [110, 39] on icon "button" at bounding box center [111, 40] width 5 height 4
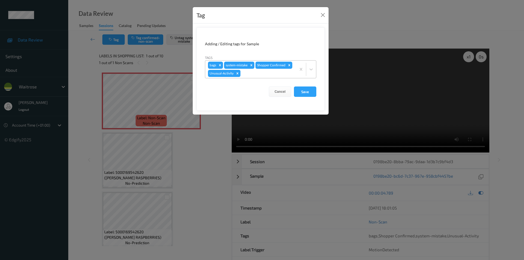
click at [238, 74] on icon "Remove Unusual-Activity" at bounding box center [238, 73] width 2 height 2
click at [304, 92] on button "Save" at bounding box center [305, 91] width 22 height 10
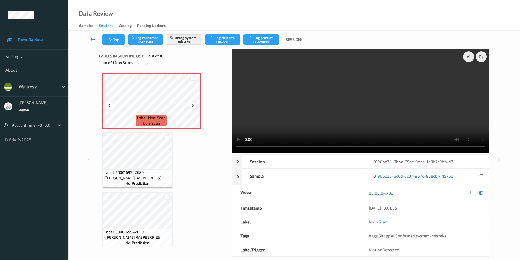
click at [191, 103] on icon at bounding box center [192, 105] width 5 height 5
click at [479, 193] on icon at bounding box center [480, 192] width 5 height 5
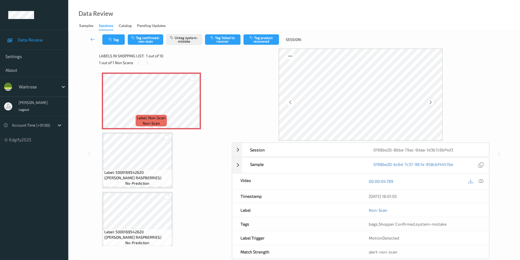
click at [431, 101] on icon at bounding box center [430, 102] width 5 height 5
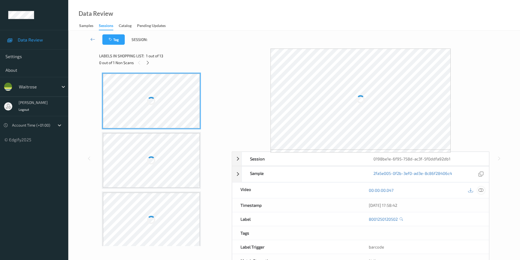
click at [480, 189] on icon at bounding box center [480, 190] width 5 height 5
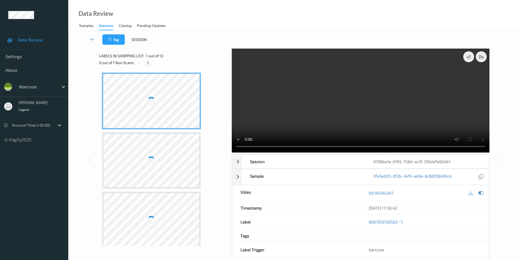
click at [150, 62] on icon at bounding box center [147, 62] width 5 height 5
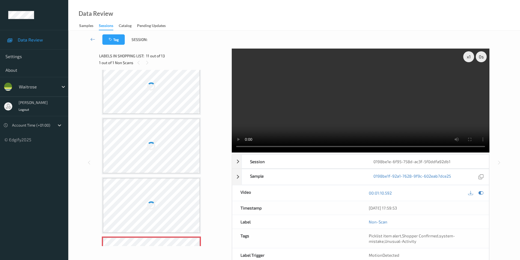
scroll to position [429, 0]
click at [158, 128] on div at bounding box center [151, 148] width 97 height 55
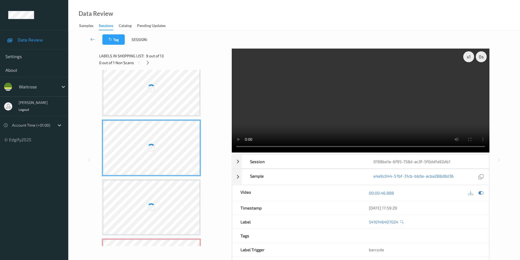
click at [158, 128] on div at bounding box center [151, 148] width 97 height 55
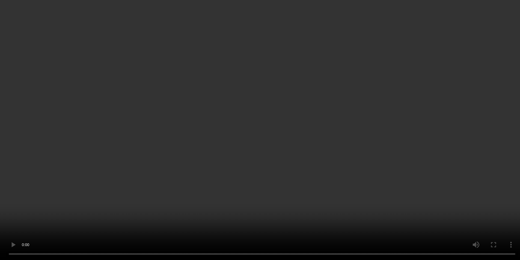
scroll to position [235, 0]
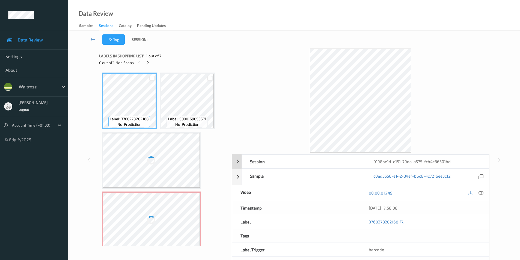
drag, startPoint x: 481, startPoint y: 192, endPoint x: 335, endPoint y: 156, distance: 150.5
click at [481, 192] on icon at bounding box center [480, 192] width 5 height 5
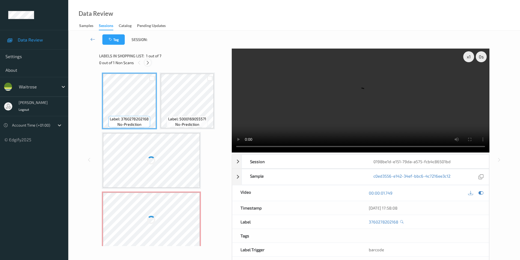
click at [147, 63] on icon at bounding box center [147, 62] width 5 height 5
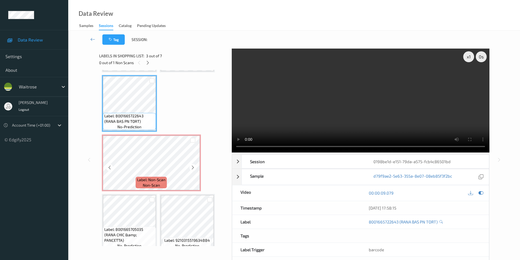
scroll to position [84, 0]
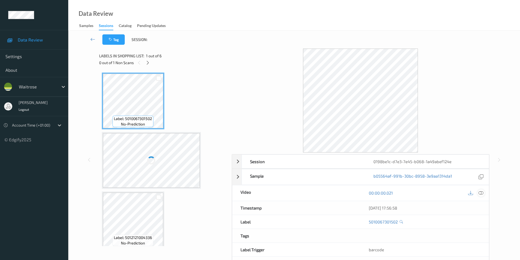
click at [479, 192] on icon at bounding box center [480, 192] width 5 height 5
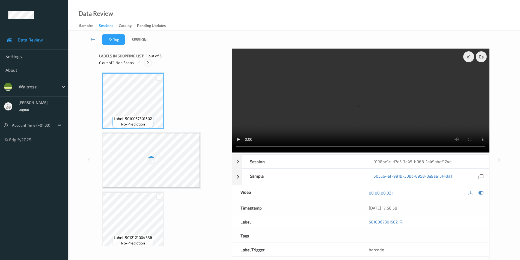
click at [148, 63] on icon at bounding box center [147, 62] width 5 height 5
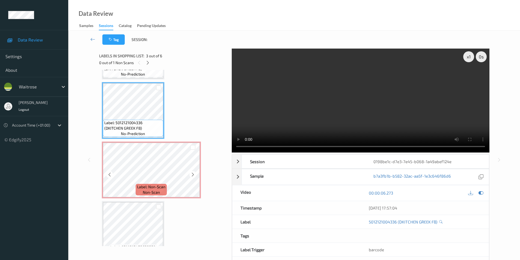
scroll to position [136, 0]
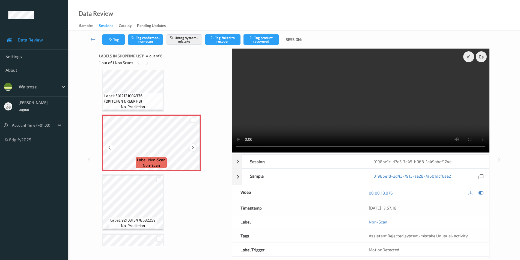
click at [192, 147] on icon at bounding box center [192, 147] width 5 height 5
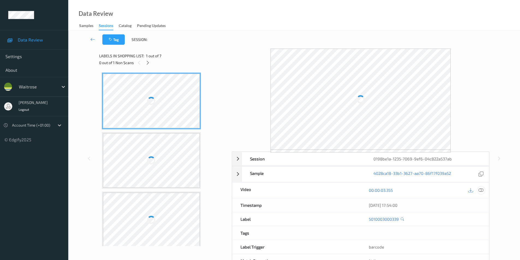
click at [480, 190] on icon at bounding box center [480, 190] width 5 height 5
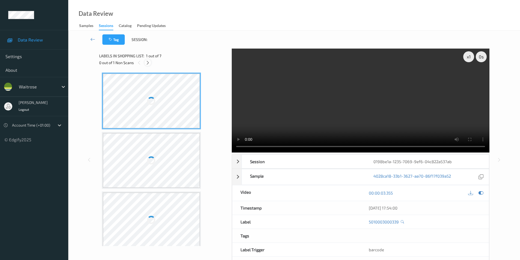
click at [148, 64] on icon at bounding box center [147, 62] width 5 height 5
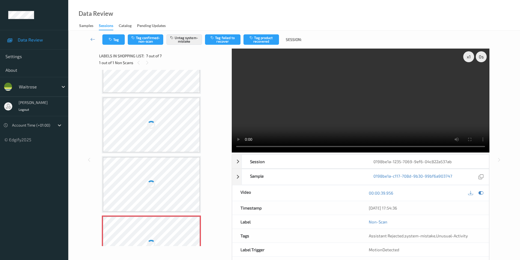
scroll to position [161, 0]
click at [165, 178] on div at bounding box center [151, 178] width 97 height 55
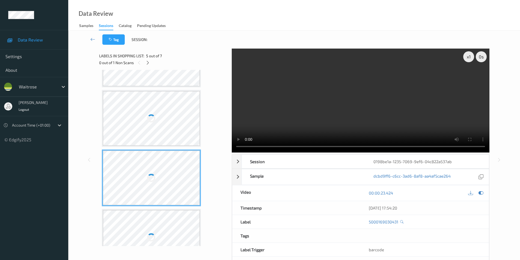
drag, startPoint x: 165, startPoint y: 178, endPoint x: 217, endPoint y: 110, distance: 85.4
click at [167, 177] on div at bounding box center [151, 178] width 97 height 55
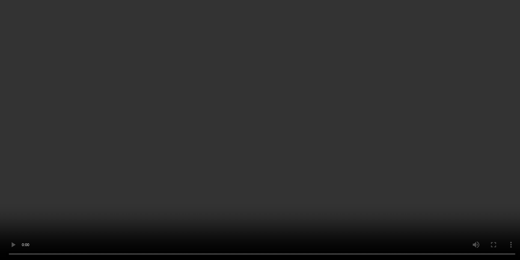
scroll to position [243, 0]
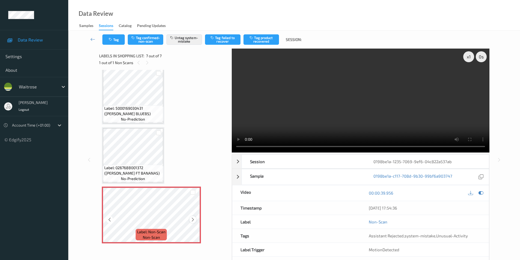
click at [195, 219] on icon at bounding box center [192, 219] width 5 height 5
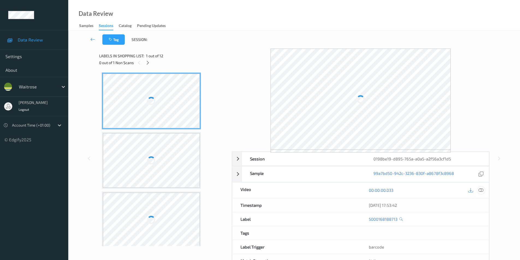
drag, startPoint x: 483, startPoint y: 189, endPoint x: 377, endPoint y: 169, distance: 108.1
click at [483, 189] on div at bounding box center [480, 190] width 7 height 7
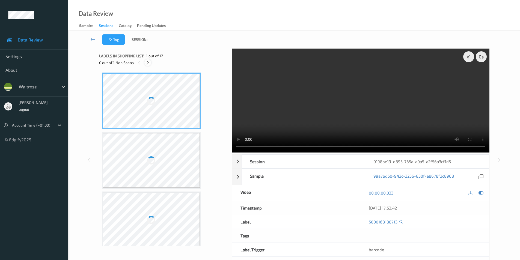
click at [149, 63] on icon at bounding box center [147, 62] width 5 height 5
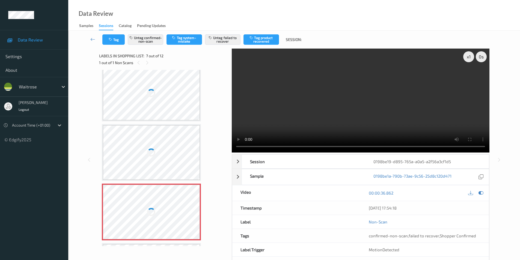
scroll to position [246, 0]
click at [167, 96] on div at bounding box center [151, 93] width 97 height 55
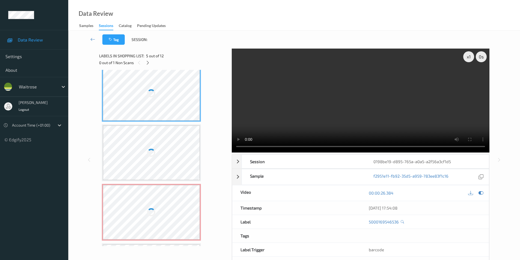
click at [167, 96] on div at bounding box center [151, 93] width 97 height 55
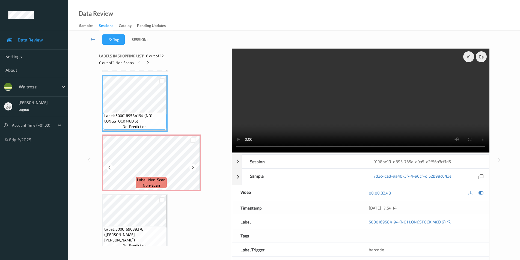
scroll to position [295, 0]
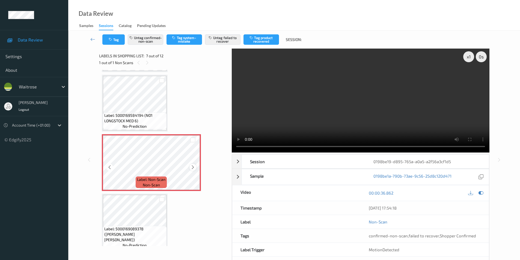
click at [193, 168] on icon at bounding box center [192, 167] width 5 height 5
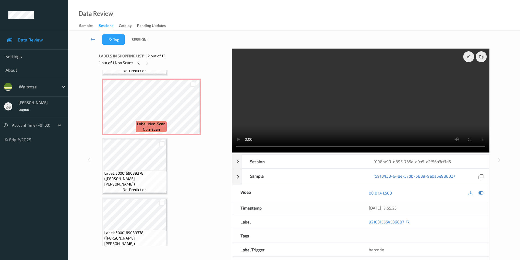
scroll to position [349, 0]
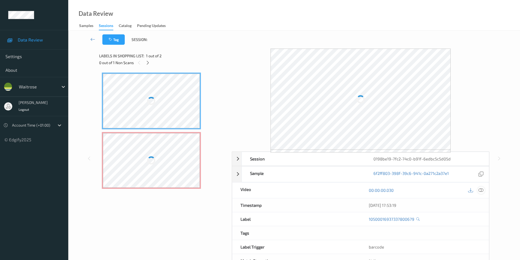
click at [481, 189] on icon at bounding box center [480, 190] width 5 height 5
click at [477, 190] on div at bounding box center [480, 190] width 7 height 7
click at [481, 189] on icon at bounding box center [480, 190] width 5 height 5
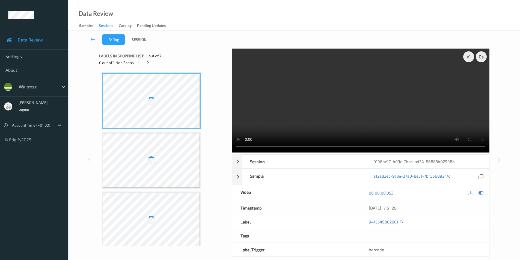
click at [148, 67] on div "Labels in shopping list: 1 out of 7 0 out of 1 Non Scans" at bounding box center [163, 59] width 129 height 21
click at [148, 64] on icon at bounding box center [147, 62] width 5 height 5
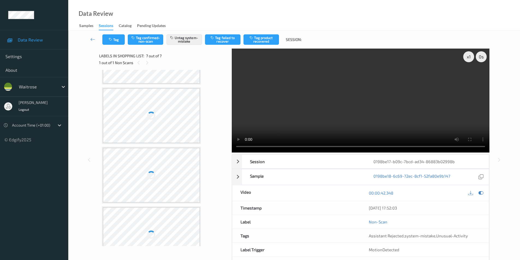
scroll to position [161, 0]
click at [156, 164] on div at bounding box center [151, 178] width 97 height 55
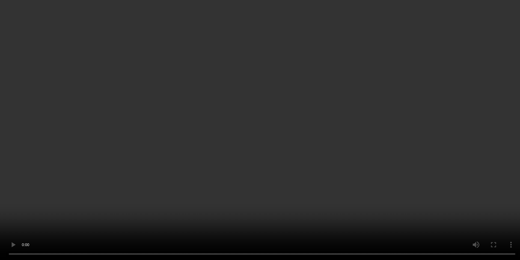
scroll to position [243, 0]
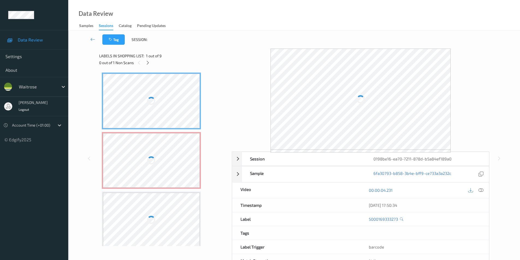
drag, startPoint x: 481, startPoint y: 190, endPoint x: 343, endPoint y: 154, distance: 143.1
click at [481, 190] on icon at bounding box center [480, 190] width 5 height 5
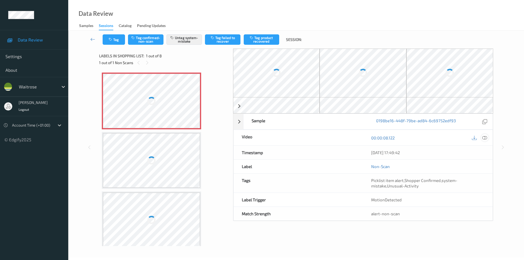
click at [486, 137] on icon at bounding box center [484, 137] width 5 height 5
